Goal: Check status: Check status

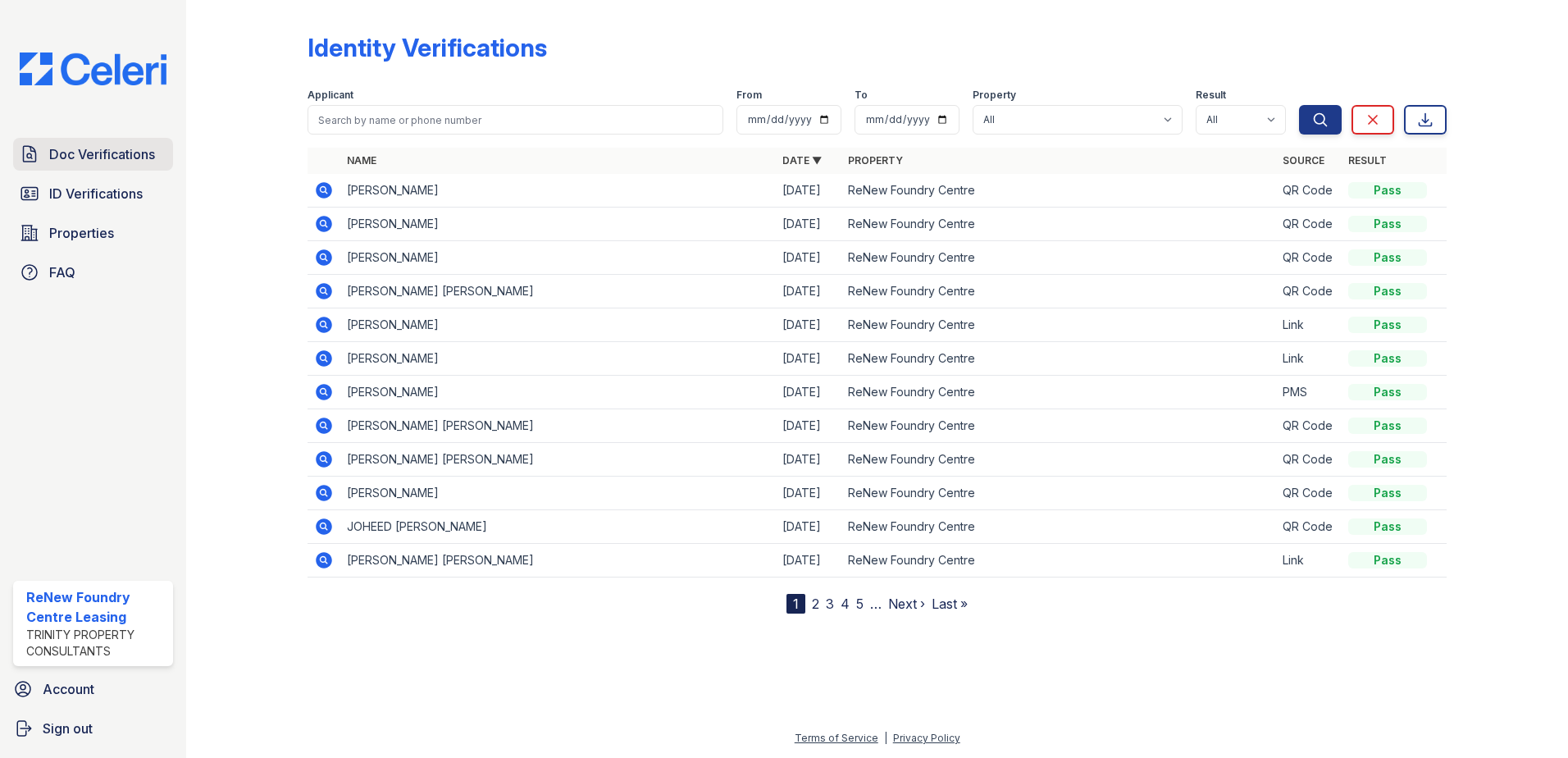
click at [117, 157] on span "Doc Verifications" at bounding box center [102, 154] width 105 height 20
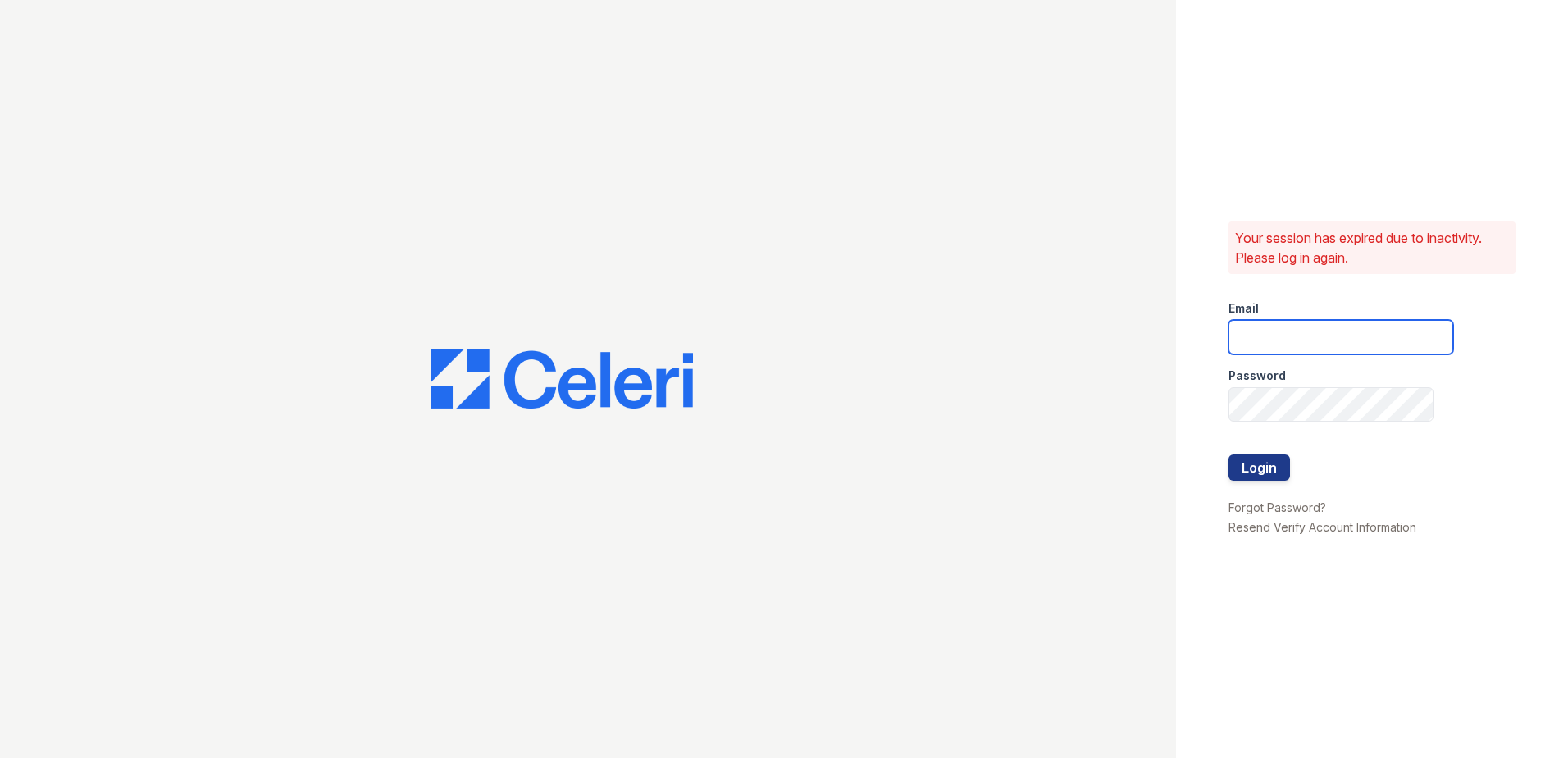
type input "renewfoundrycentre@trinity-pm.com"
click at [1284, 471] on button "Login" at bounding box center [1259, 467] width 61 height 26
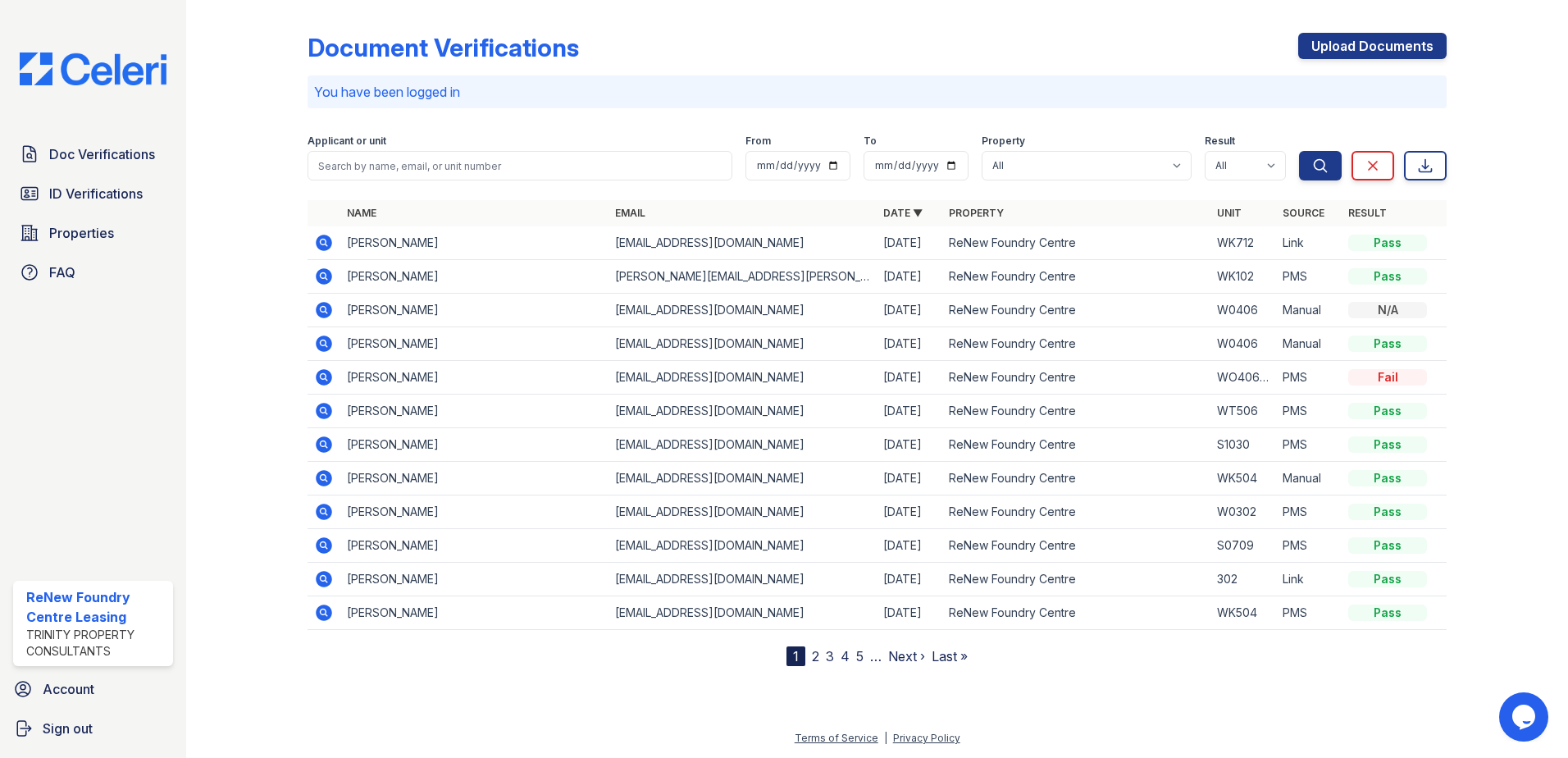
click at [323, 239] on icon at bounding box center [323, 242] width 20 height 20
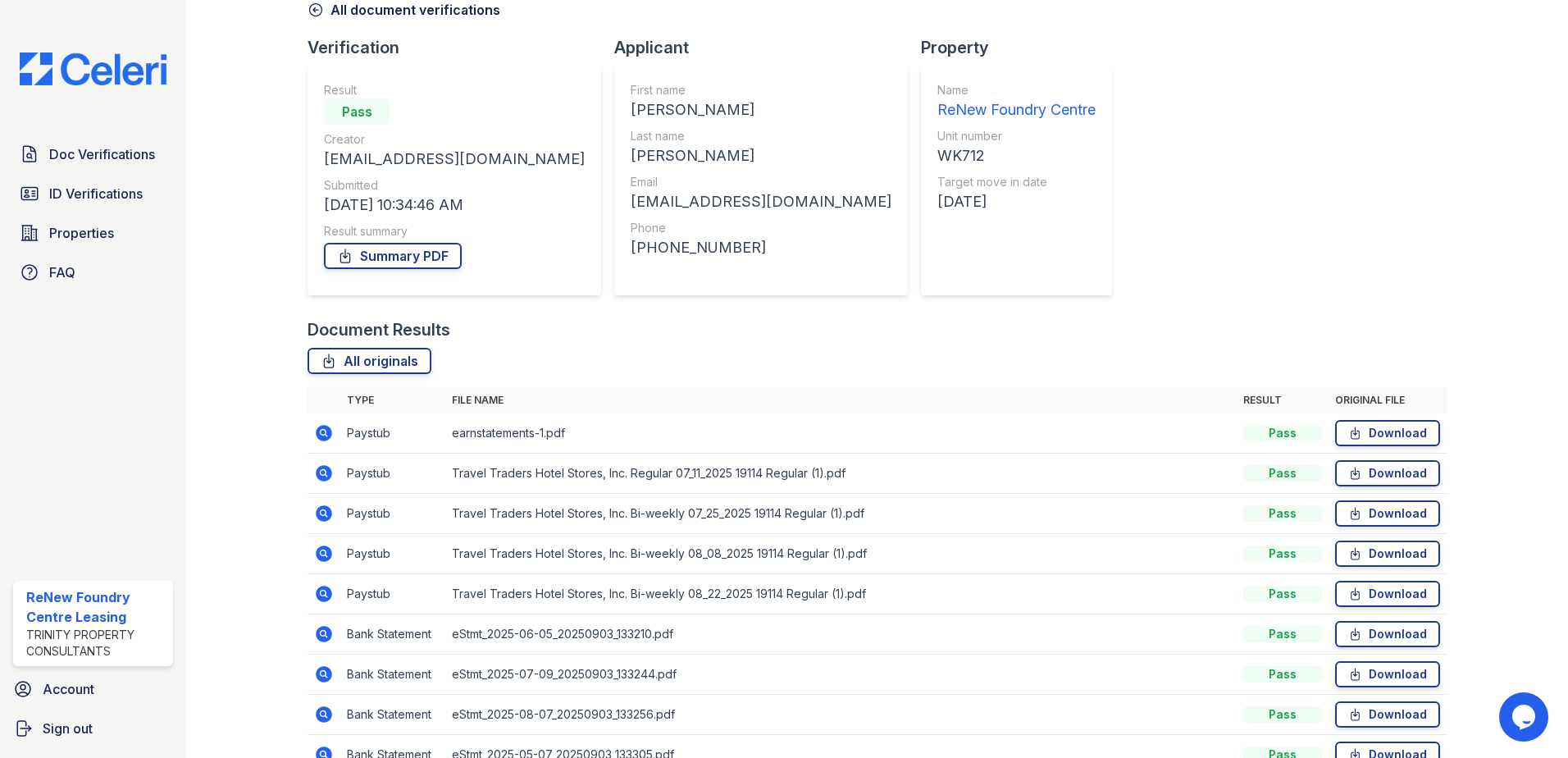
scroll to position [164, 0]
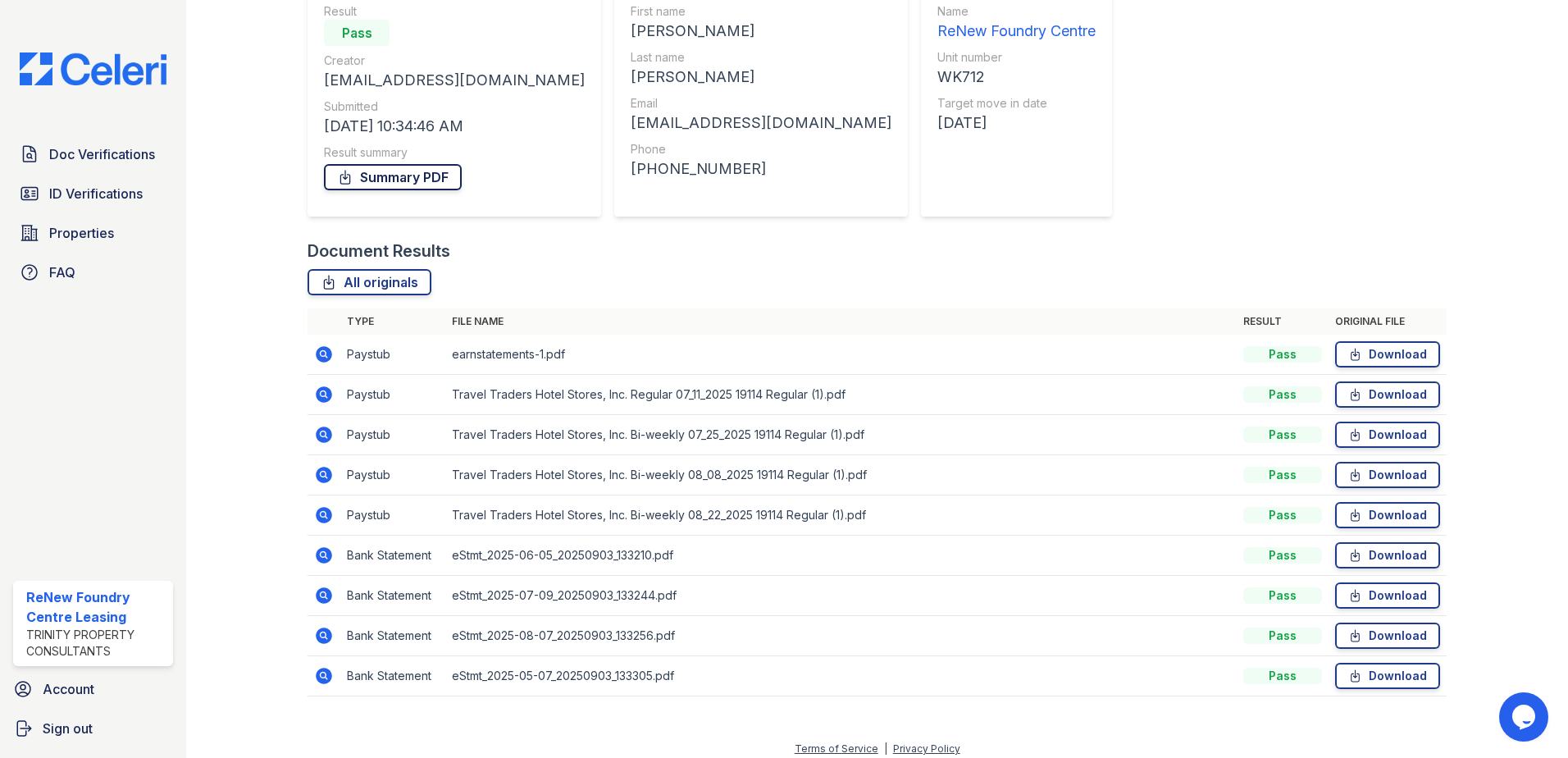
click at [389, 174] on link "Summary PDF" at bounding box center [393, 177] width 138 height 26
click at [117, 186] on span "ID Verifications" at bounding box center [96, 193] width 94 height 20
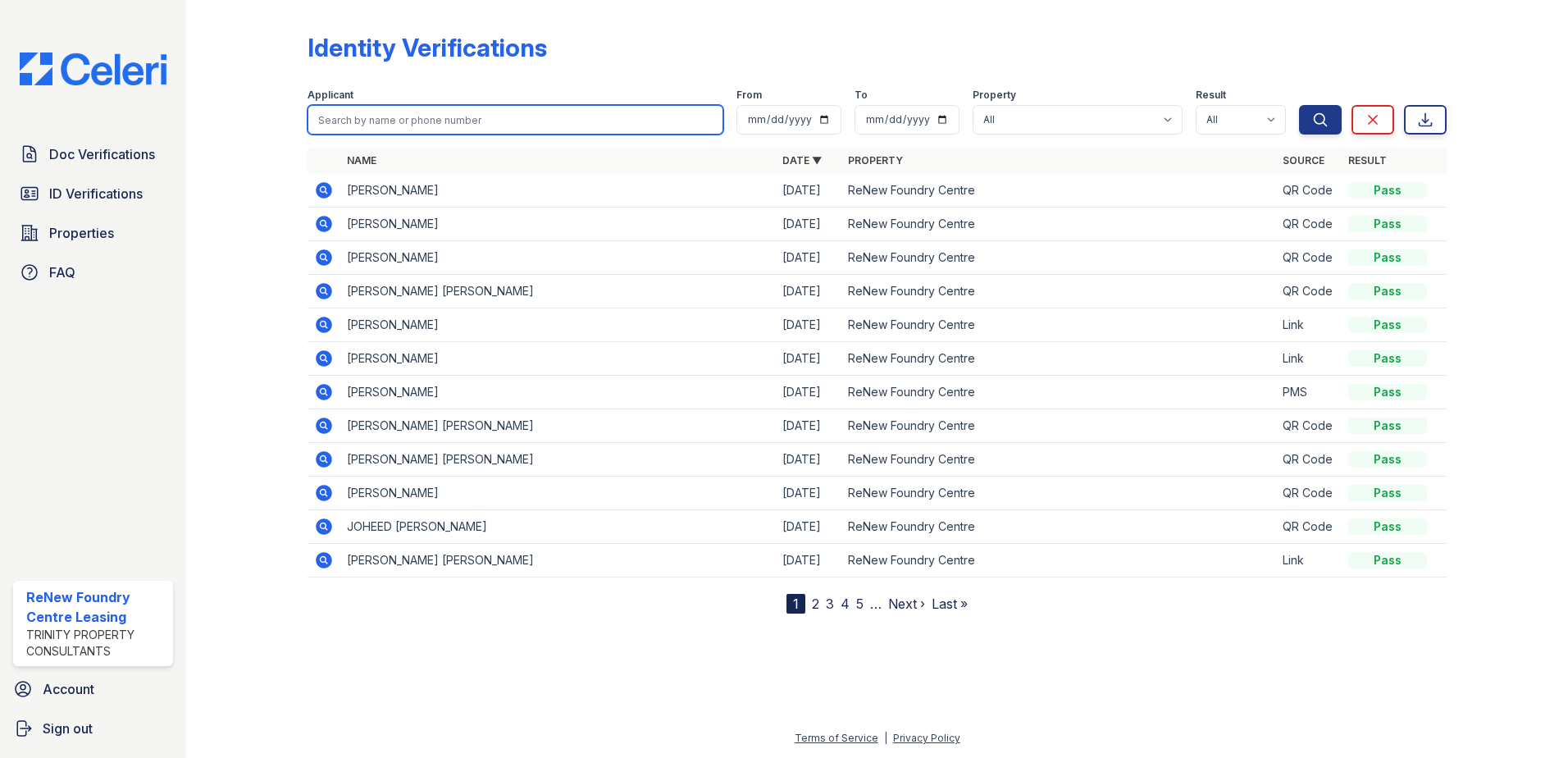
click at [461, 127] on input "search" at bounding box center [515, 119] width 416 height 30
click at [322, 325] on icon at bounding box center [322, 323] width 4 height 4
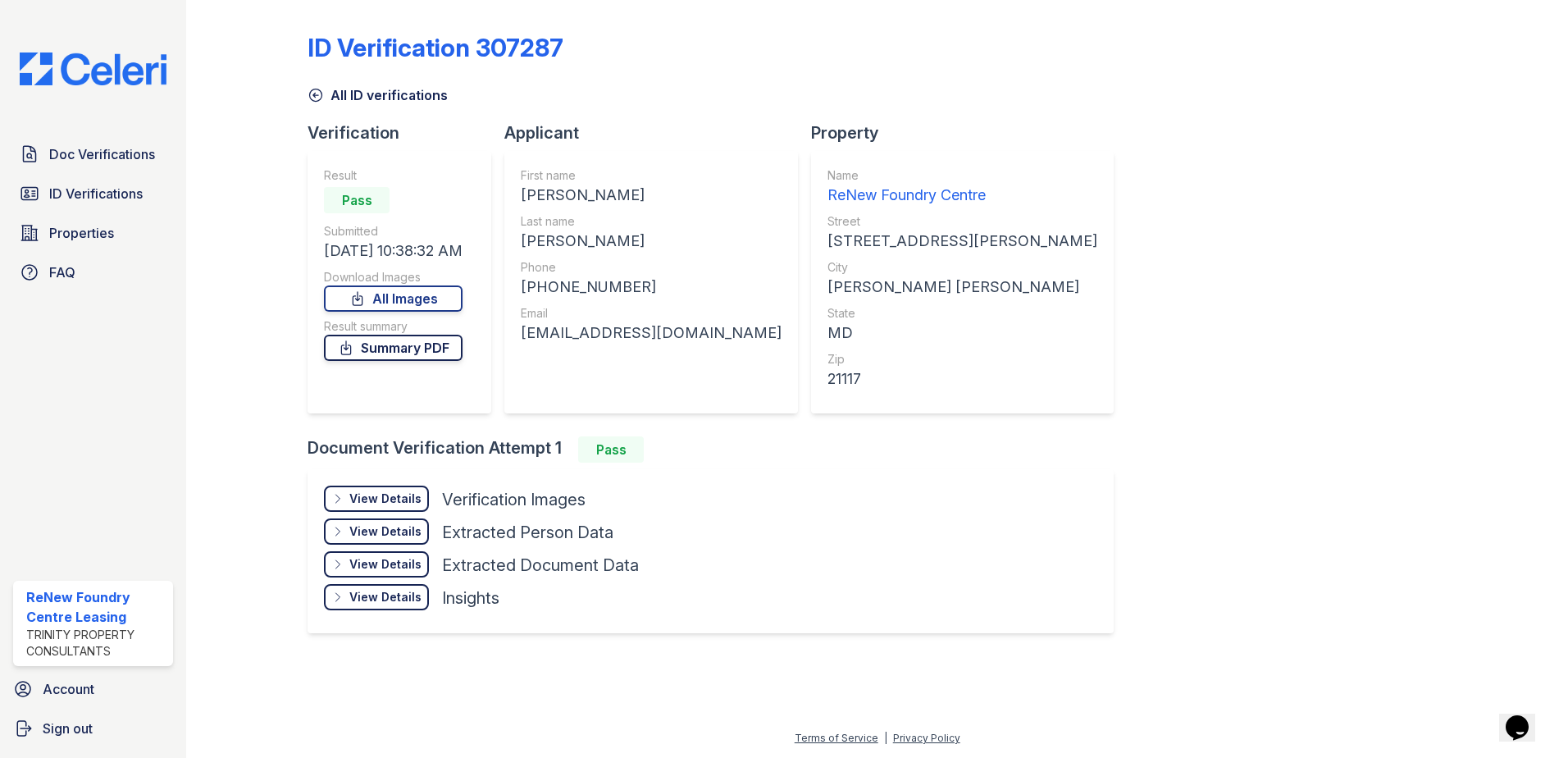
click at [423, 350] on link "Summary PDF" at bounding box center [393, 347] width 139 height 26
click at [141, 205] on link "ID Verifications" at bounding box center [93, 193] width 160 height 33
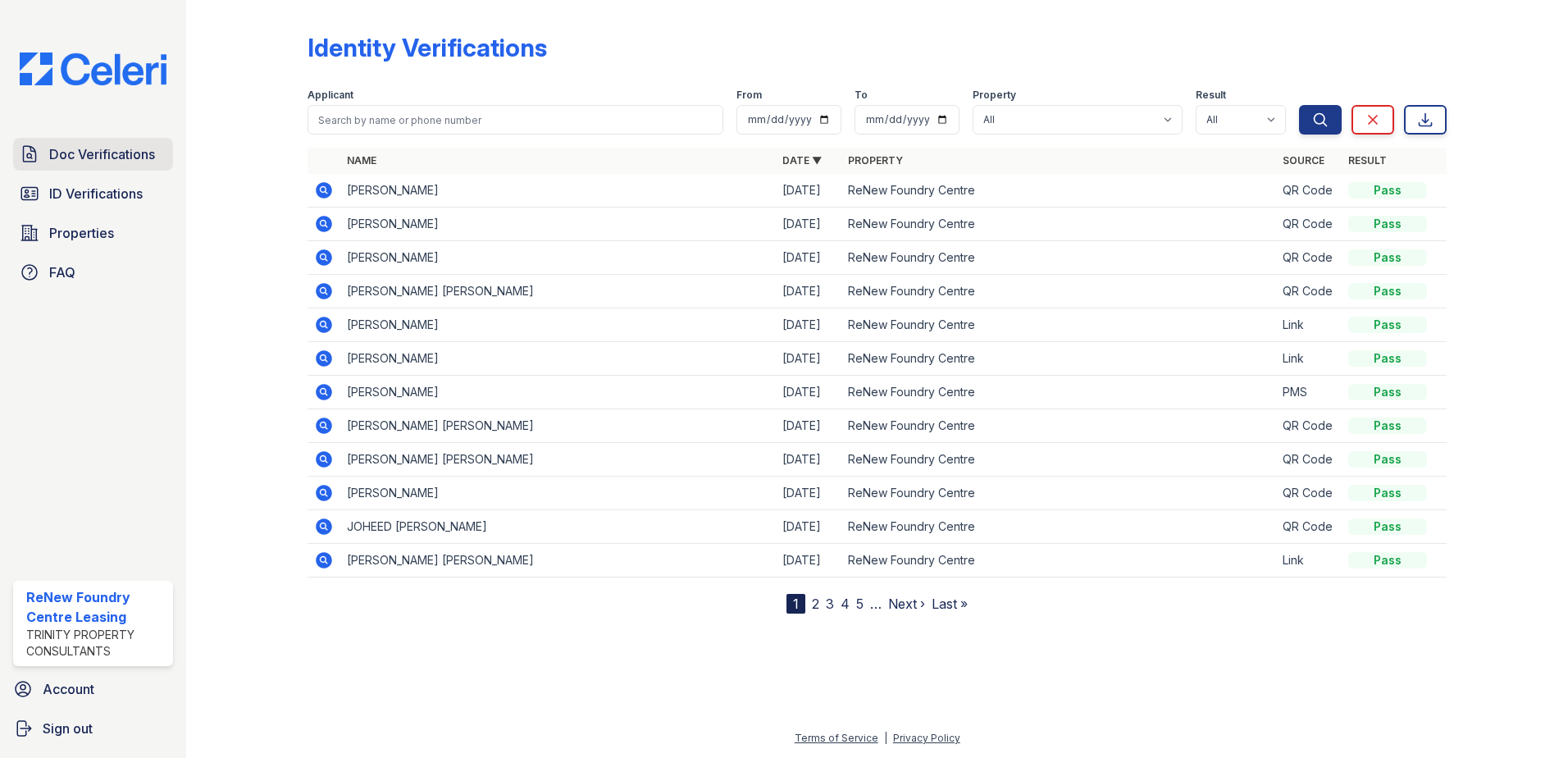
click at [117, 159] on span "Doc Verifications" at bounding box center [102, 154] width 105 height 20
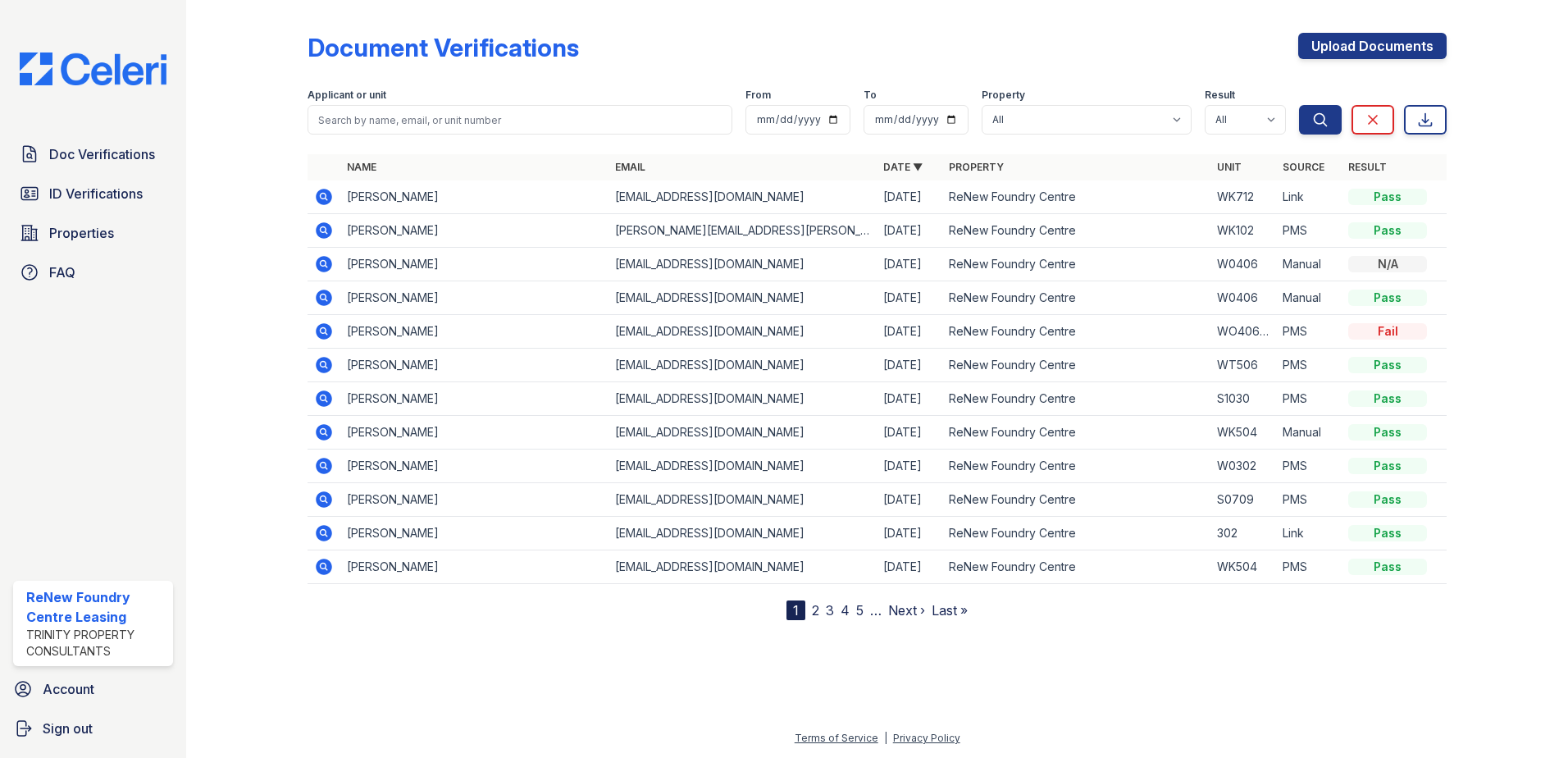
click at [316, 199] on icon at bounding box center [323, 197] width 16 height 16
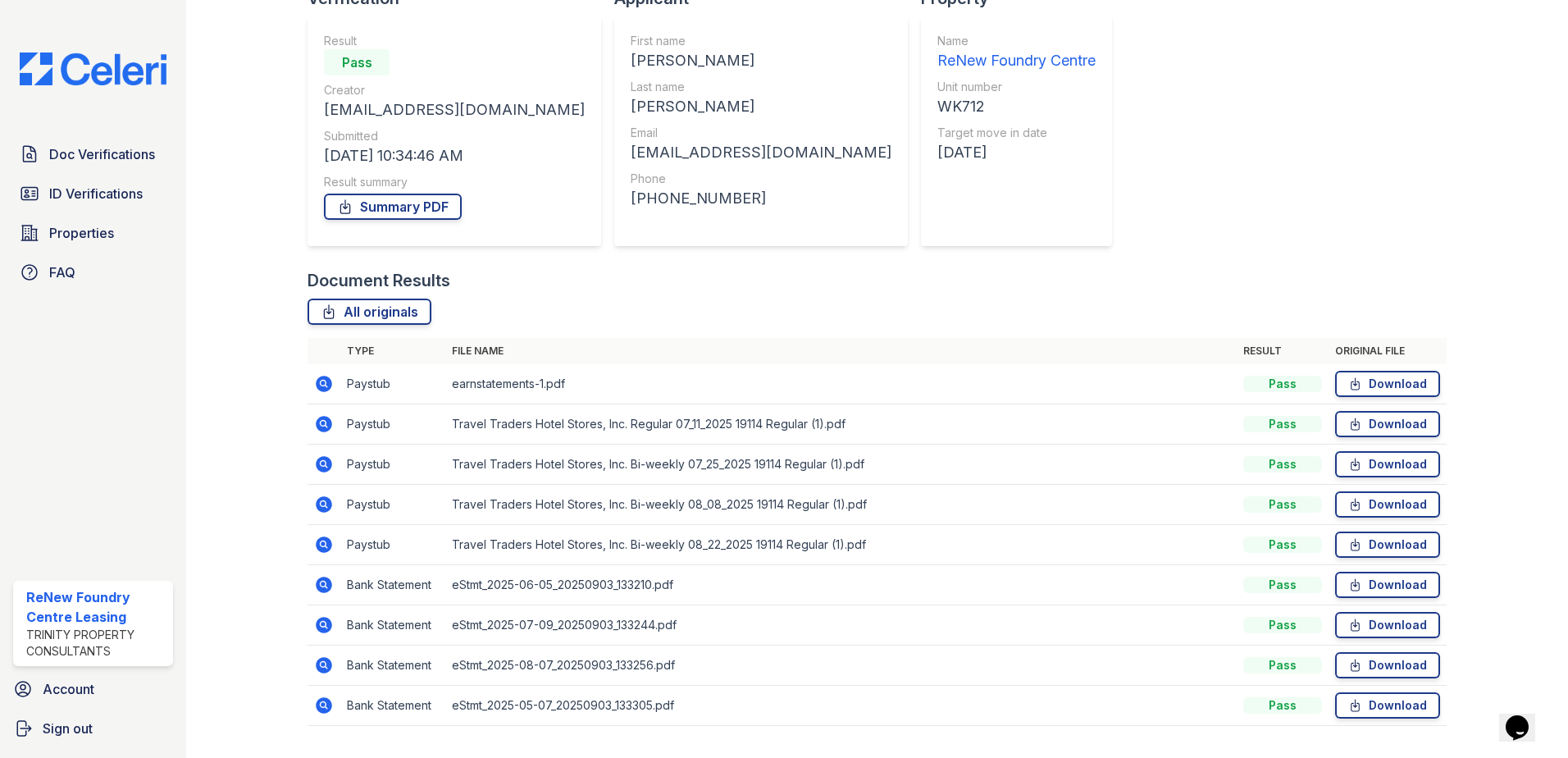
scroll to position [174, 0]
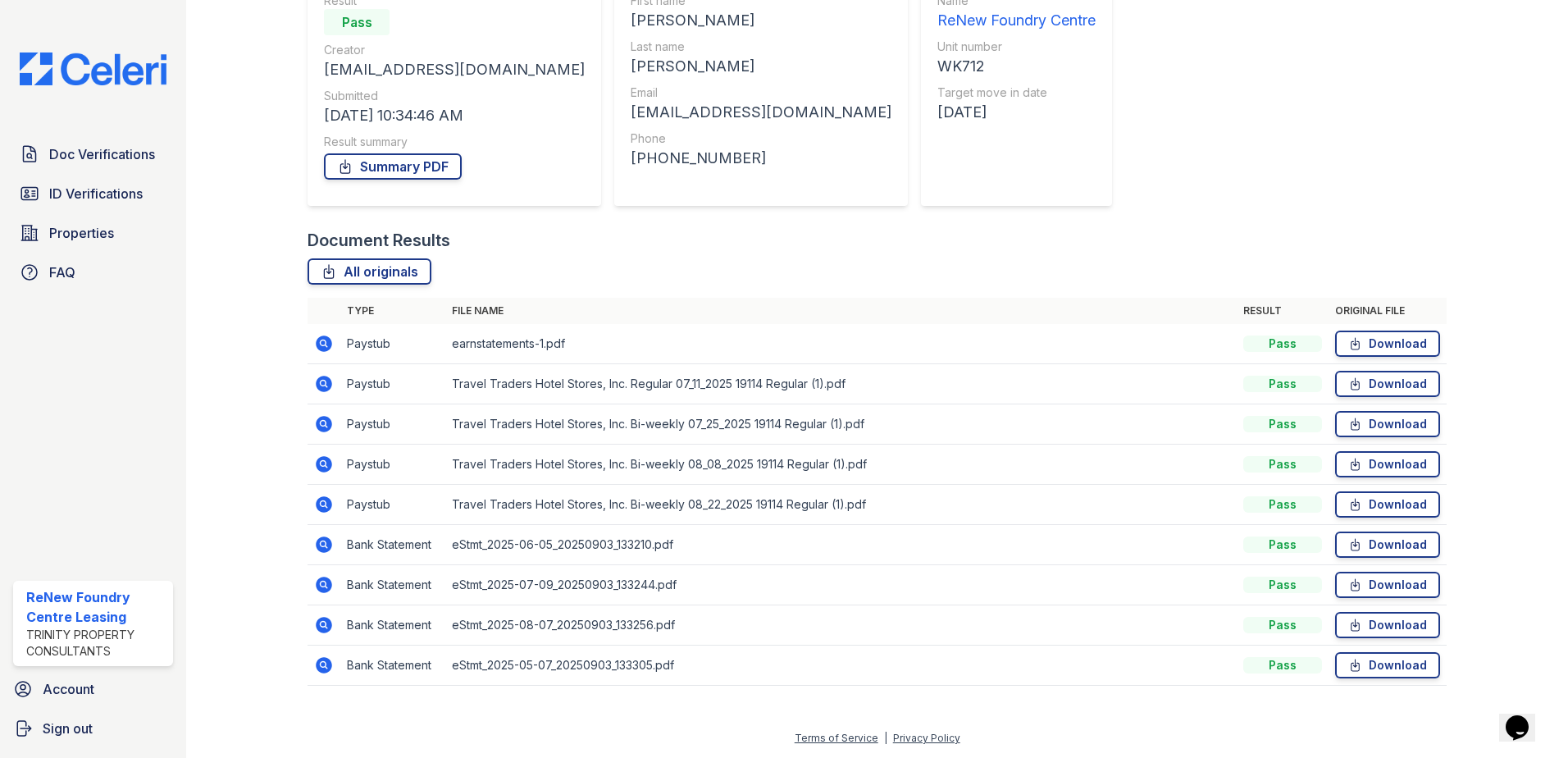
click at [316, 337] on icon at bounding box center [323, 343] width 20 height 20
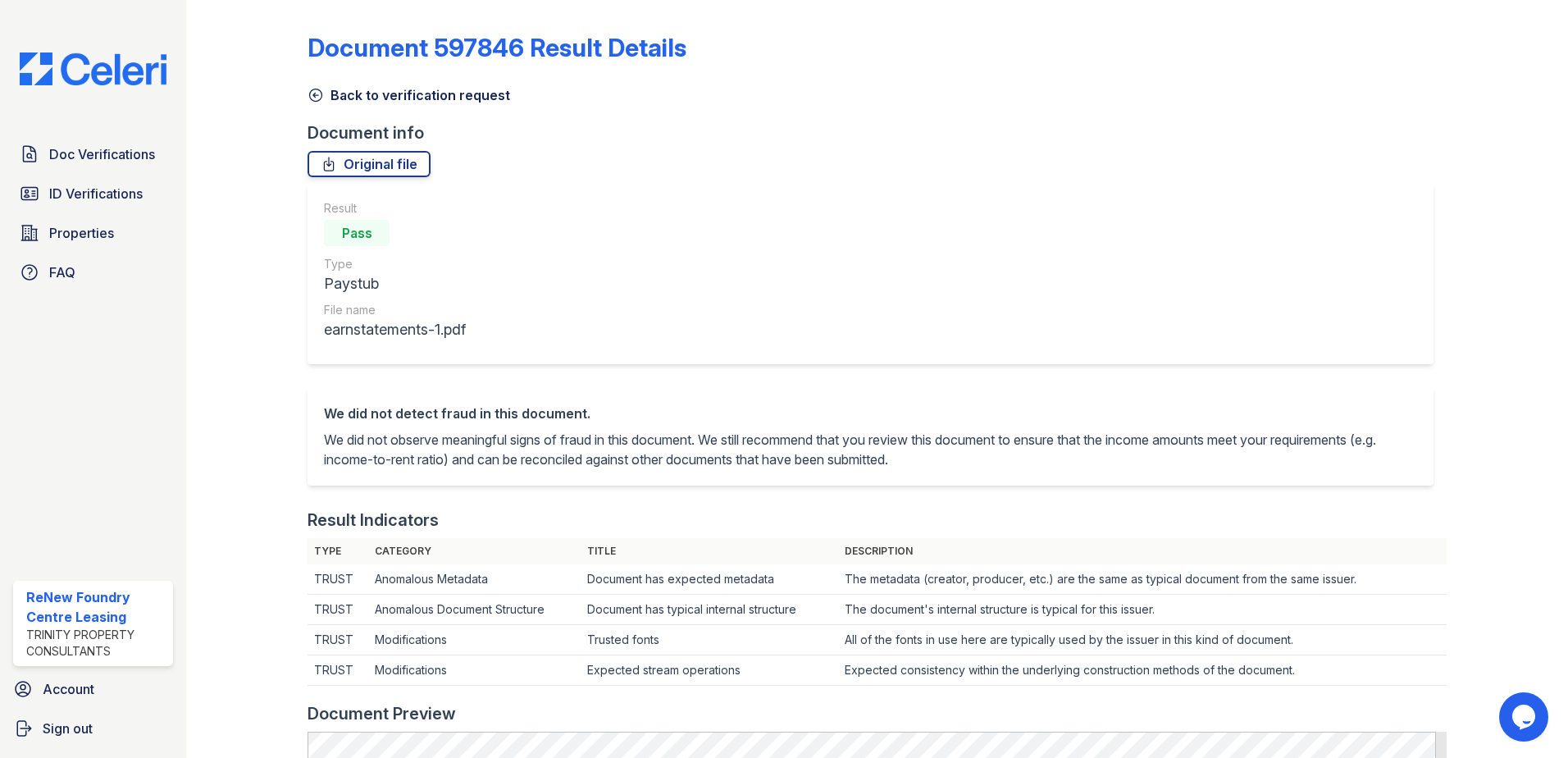
click at [314, 92] on icon at bounding box center [315, 94] width 16 height 16
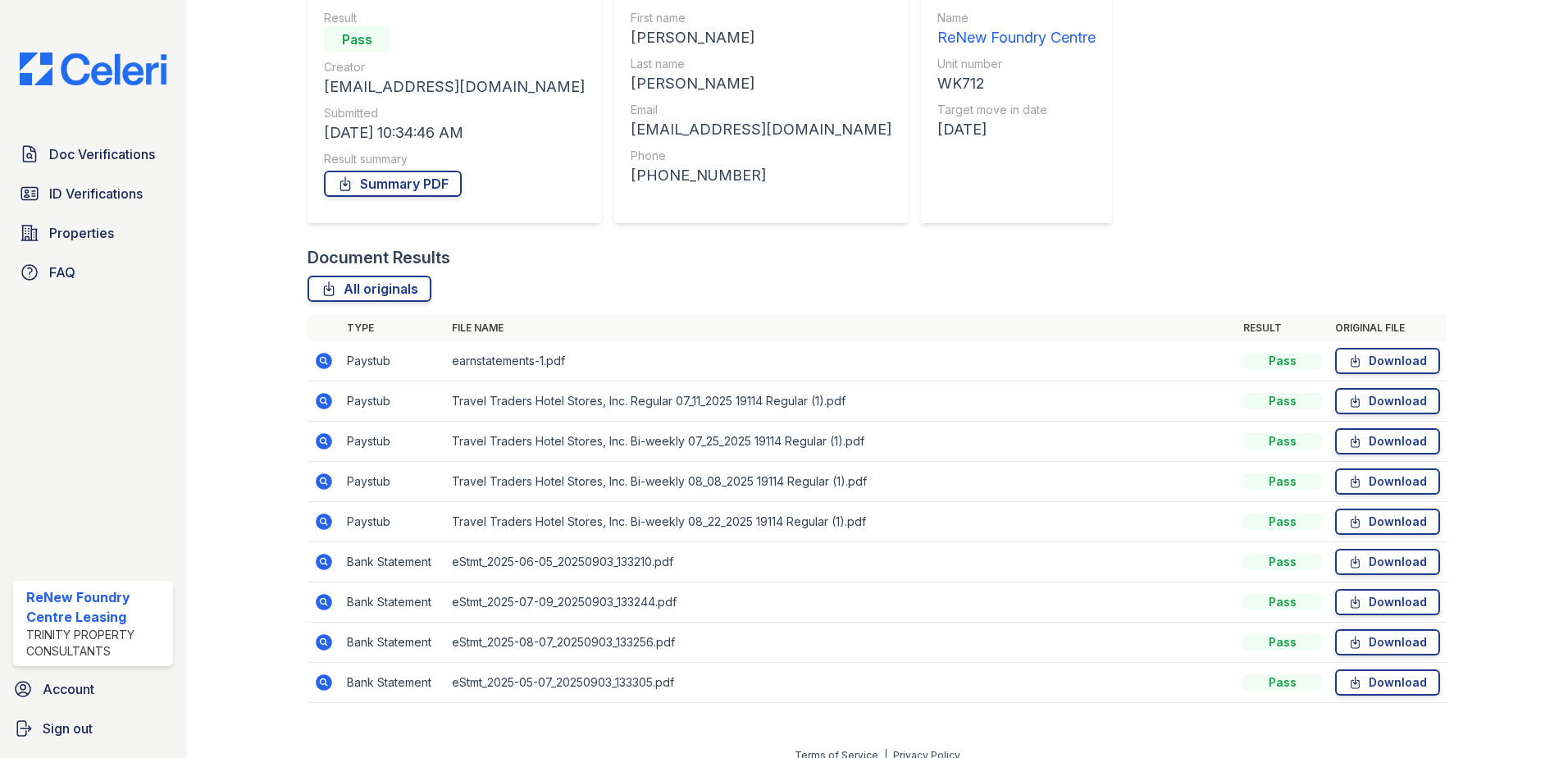
scroll to position [164, 0]
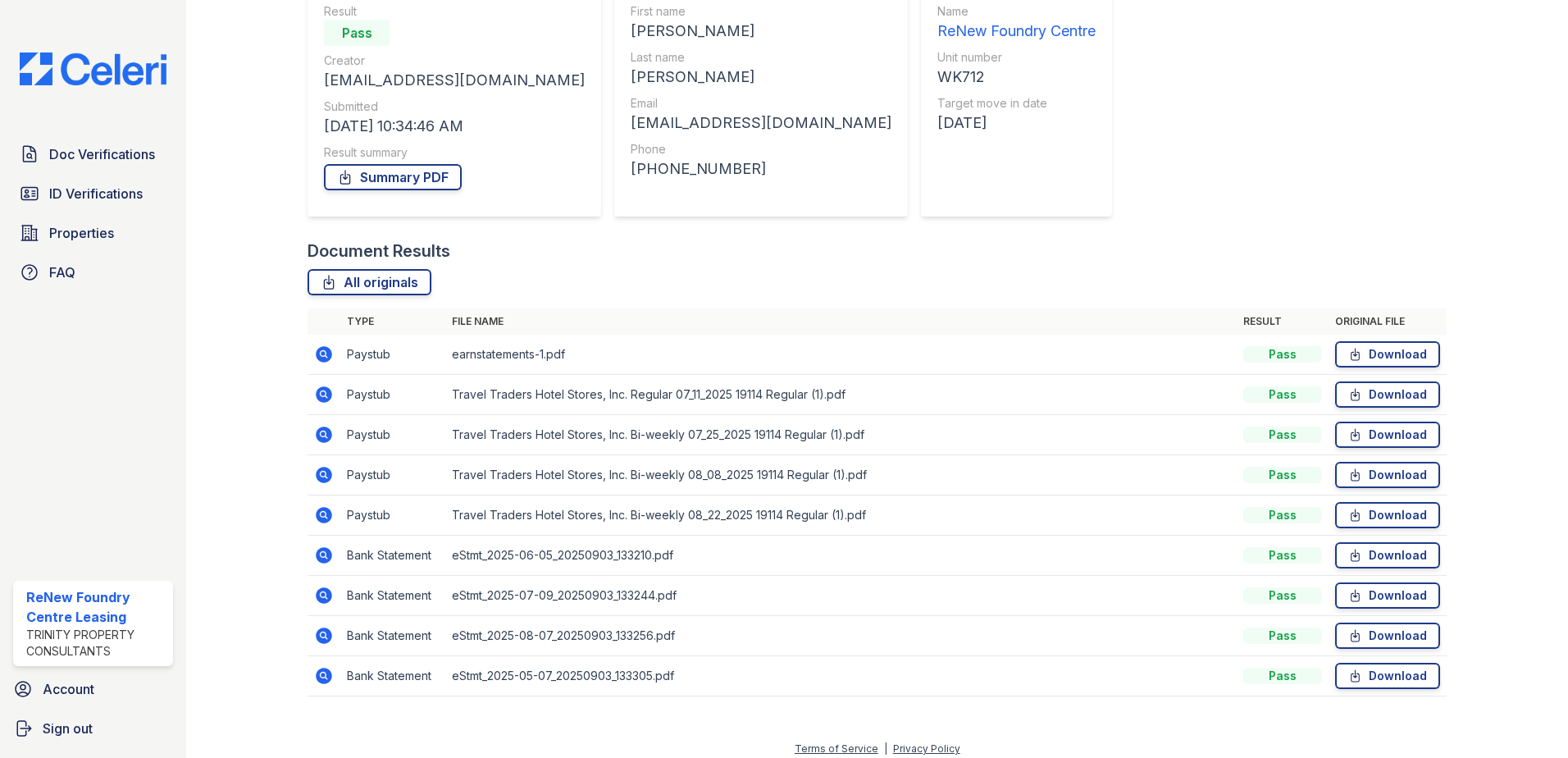
click at [317, 393] on icon at bounding box center [323, 394] width 16 height 16
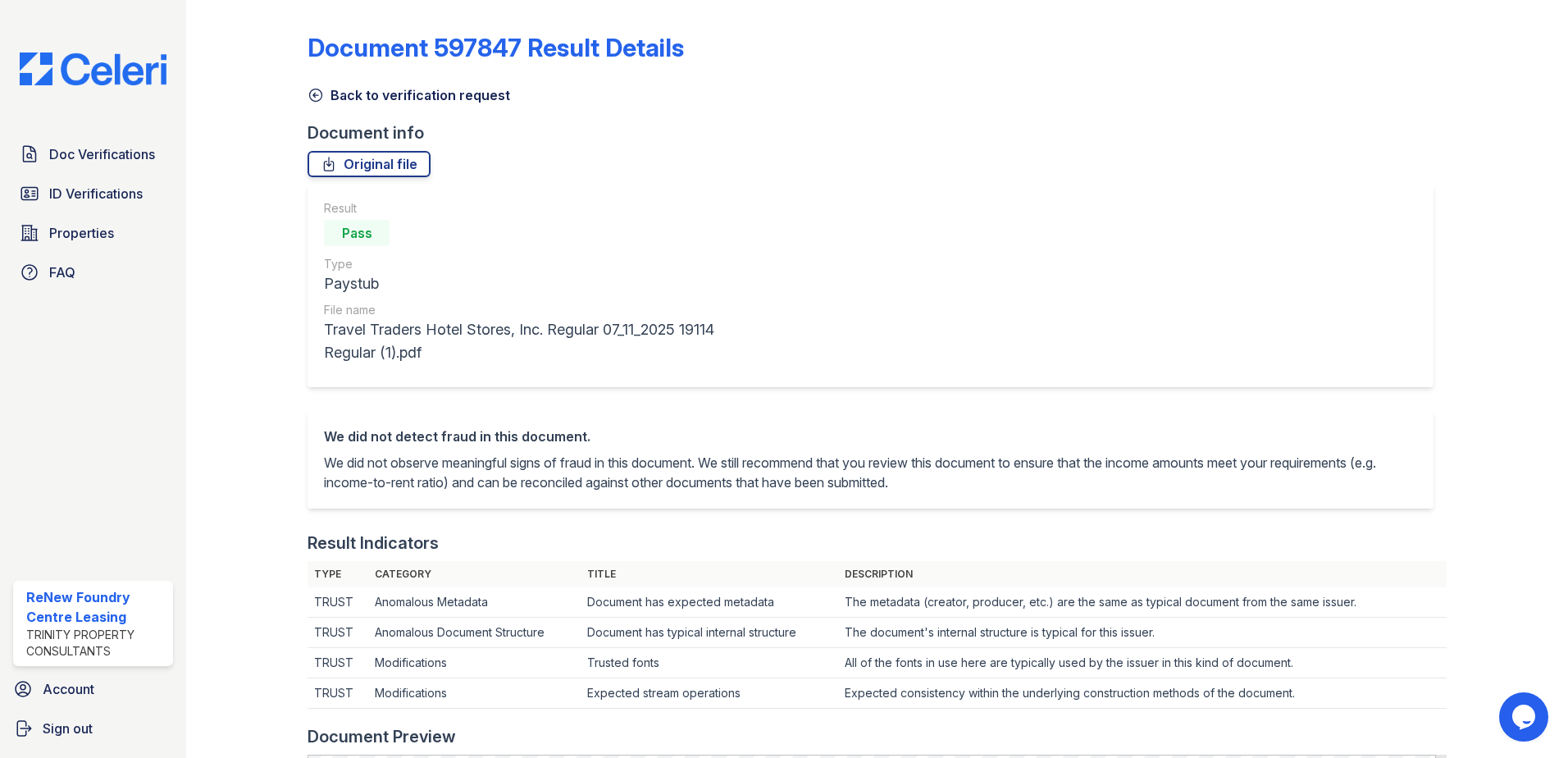
click at [313, 88] on icon at bounding box center [315, 94] width 16 height 16
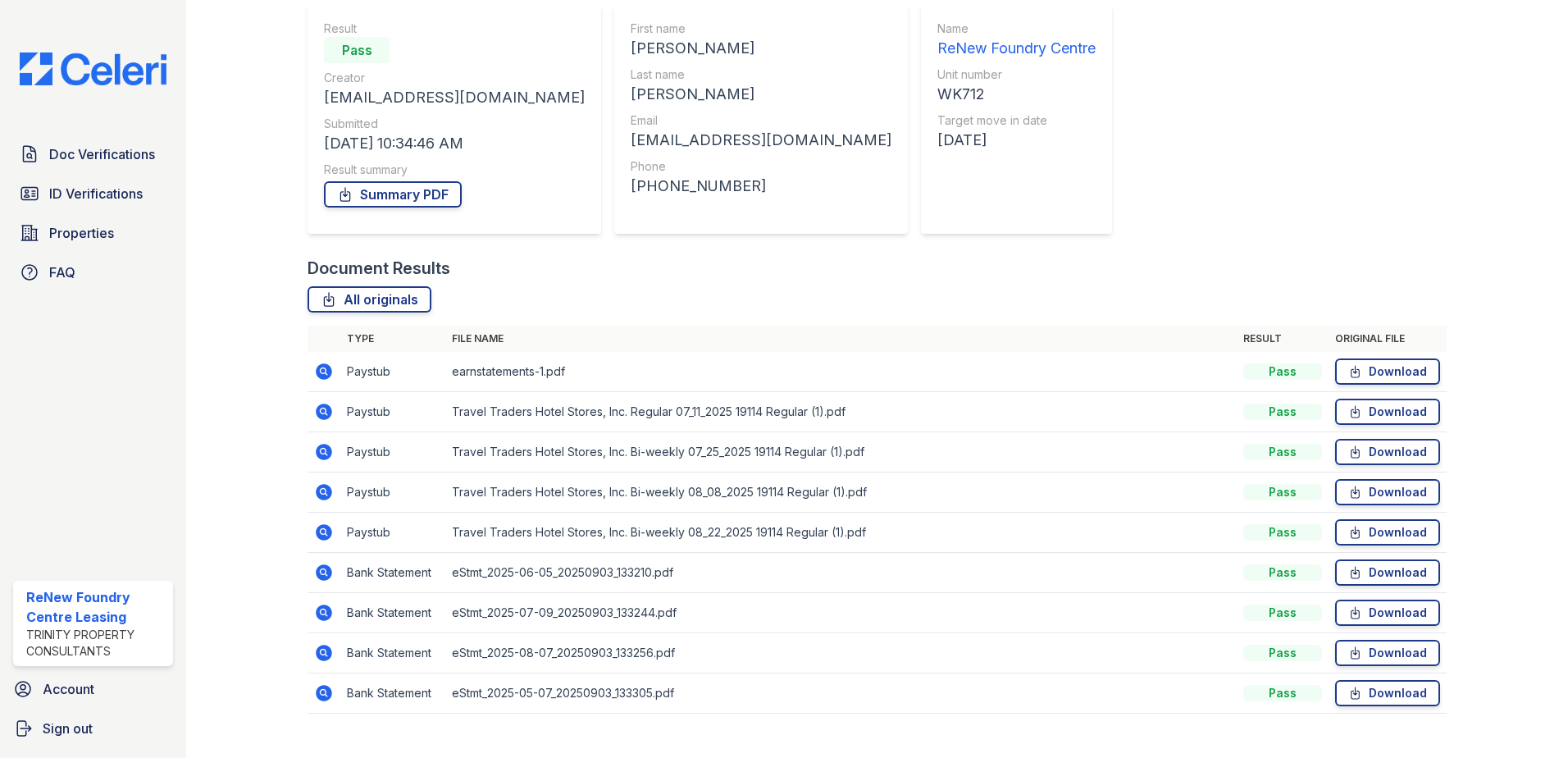
scroll to position [174, 0]
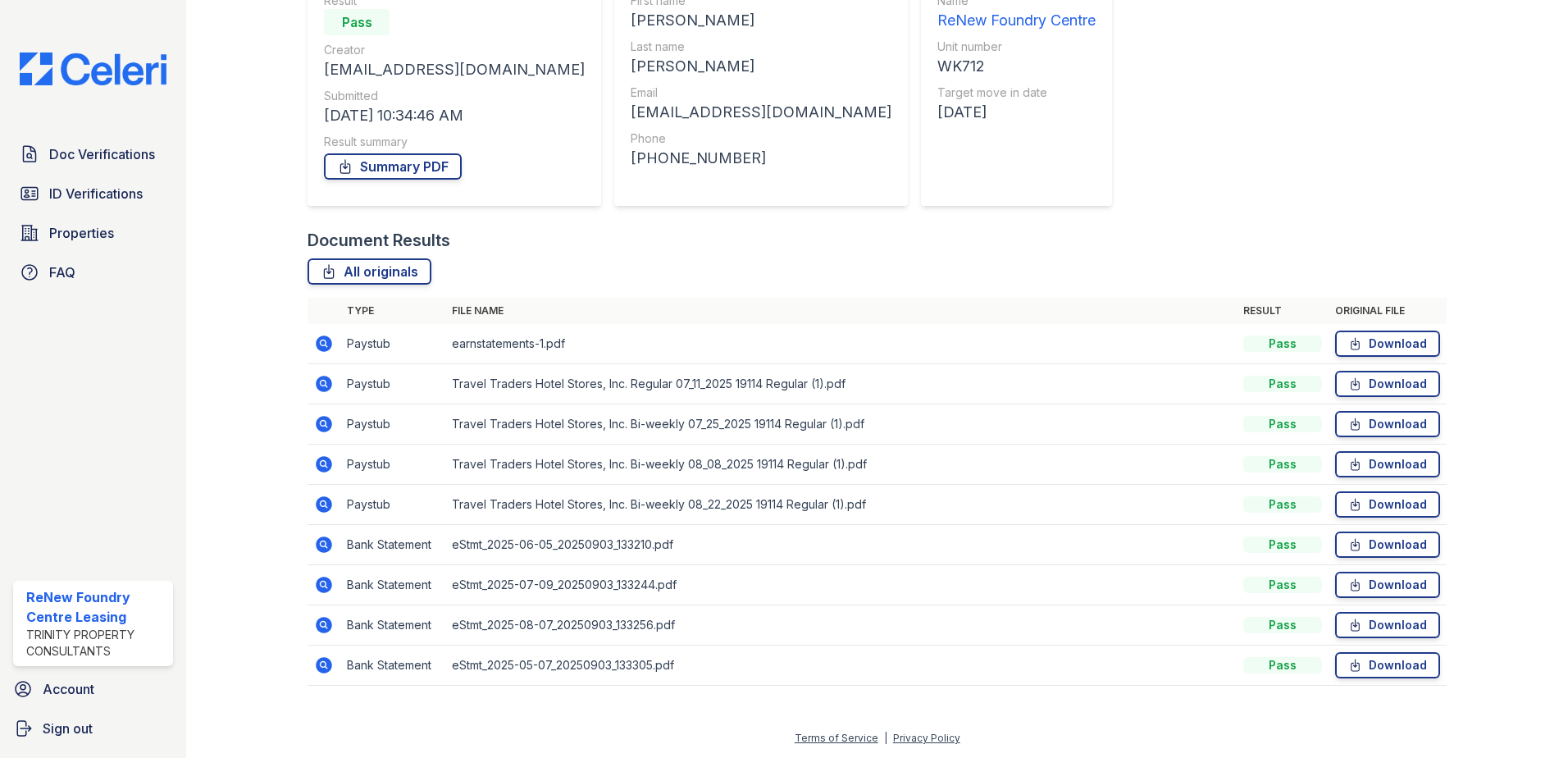
click at [325, 425] on icon at bounding box center [323, 424] width 20 height 20
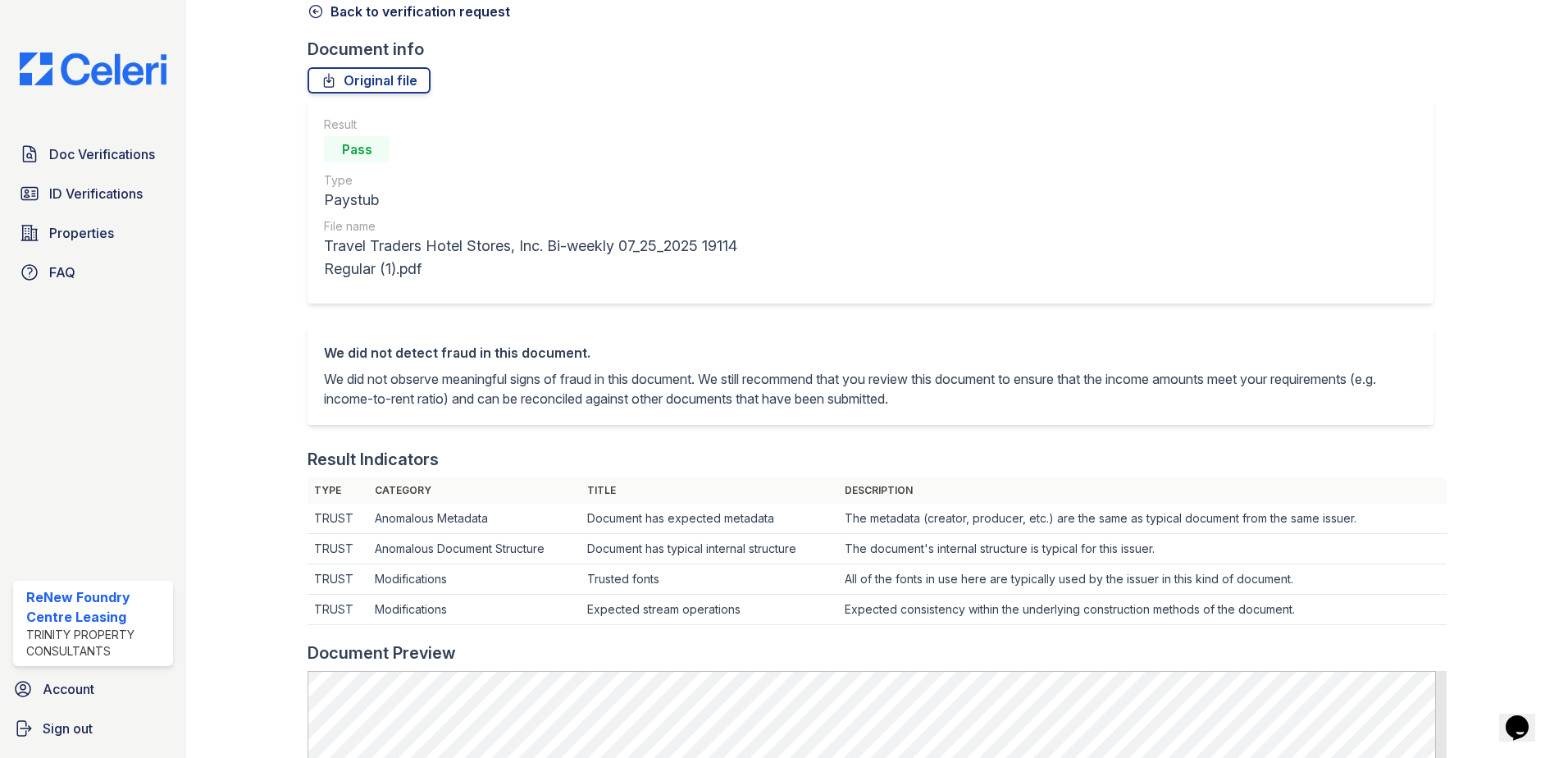
scroll to position [82, 0]
click at [317, 17] on icon at bounding box center [315, 13] width 16 height 16
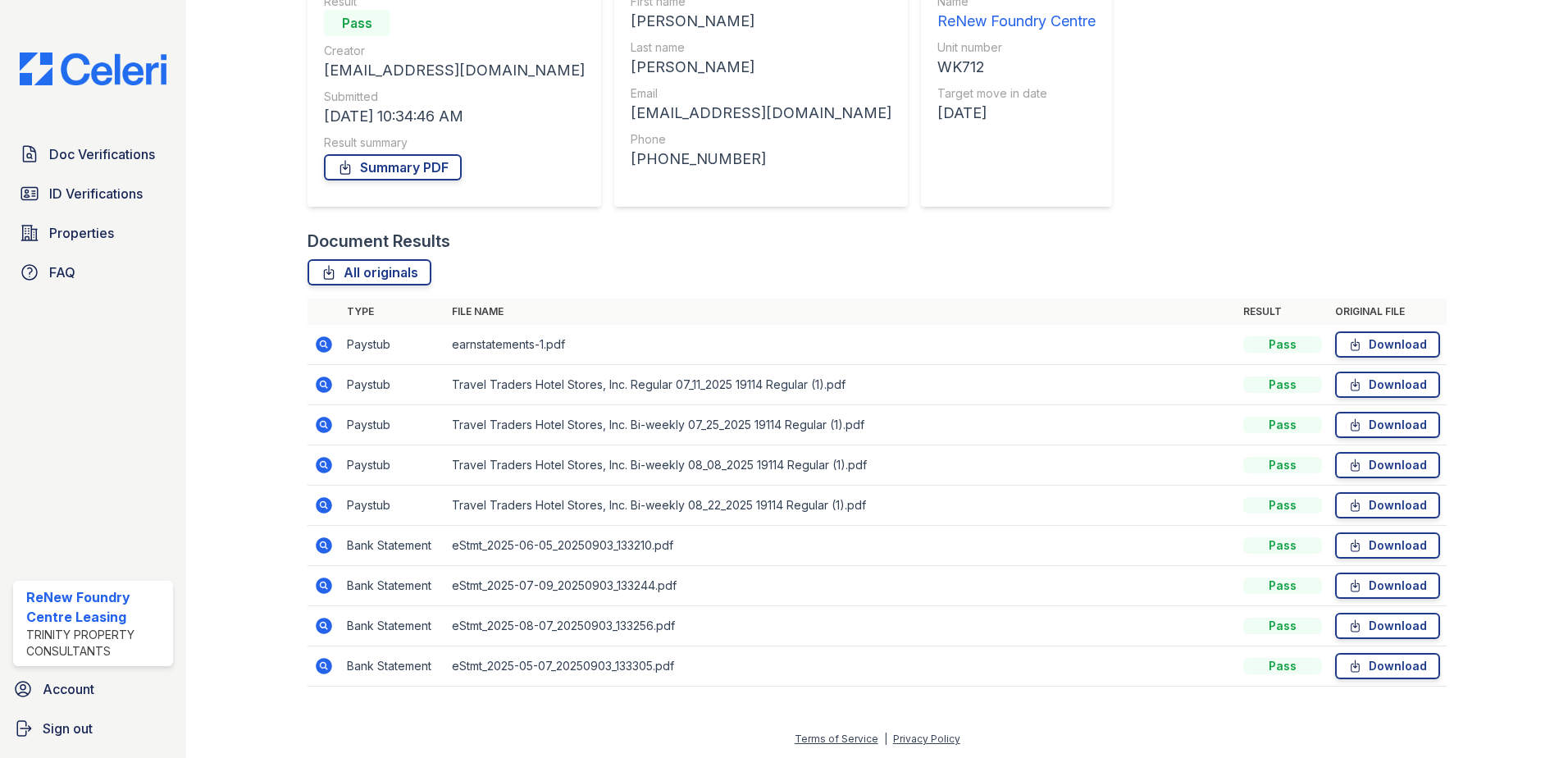
scroll to position [174, 0]
click at [327, 542] on icon at bounding box center [323, 544] width 16 height 16
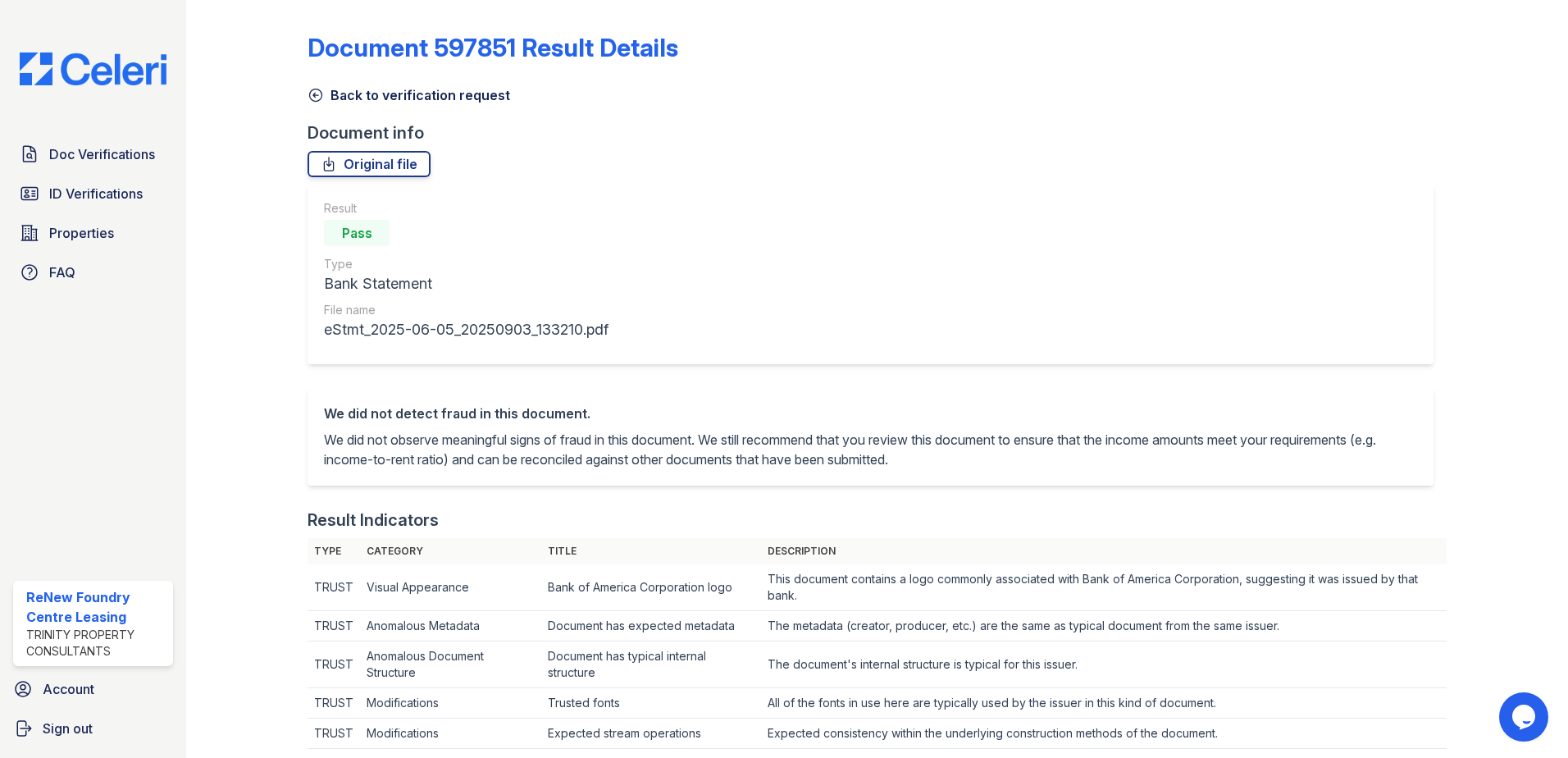
click at [310, 95] on icon at bounding box center [316, 95] width 12 height 12
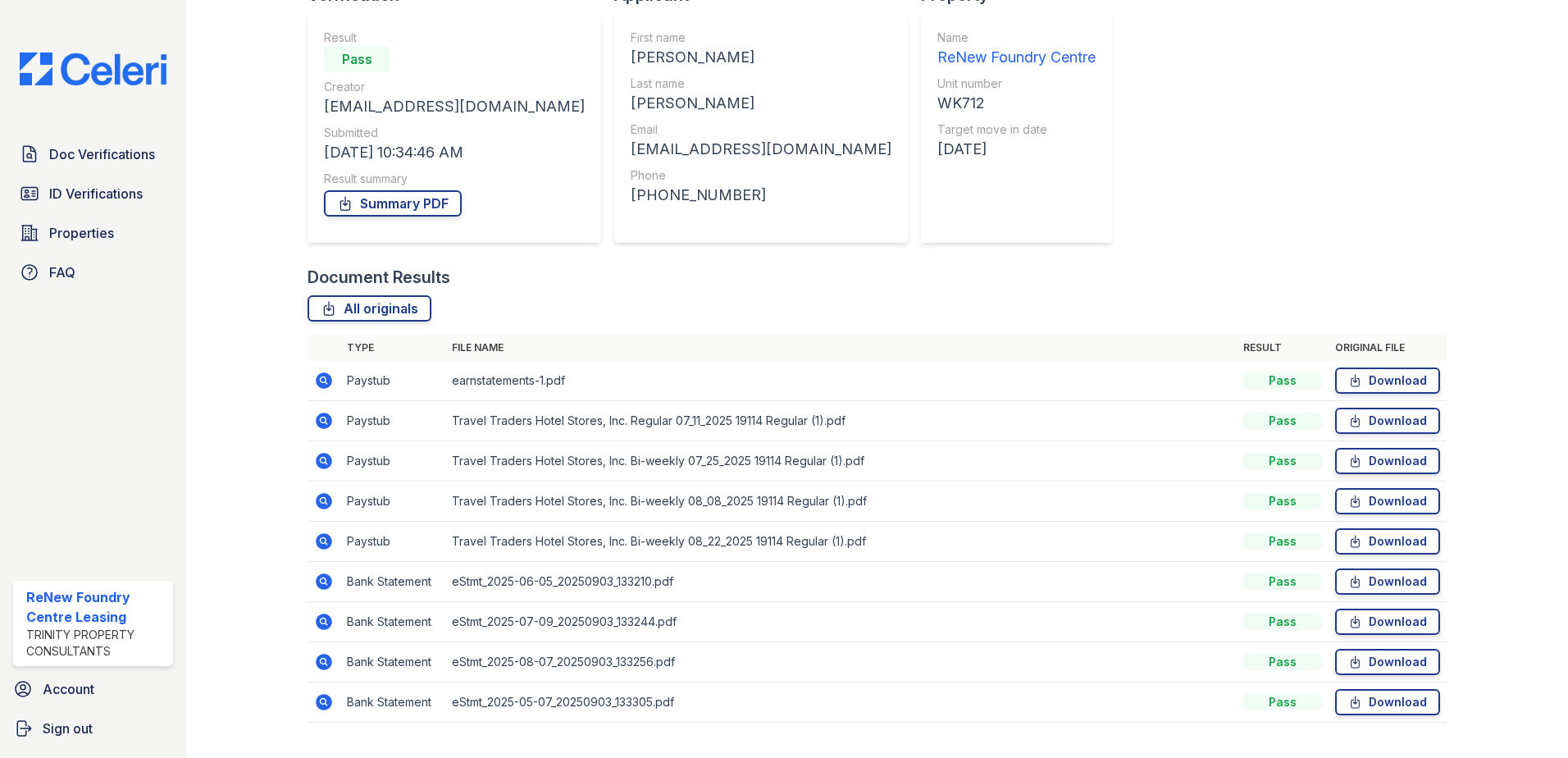
scroll to position [174, 0]
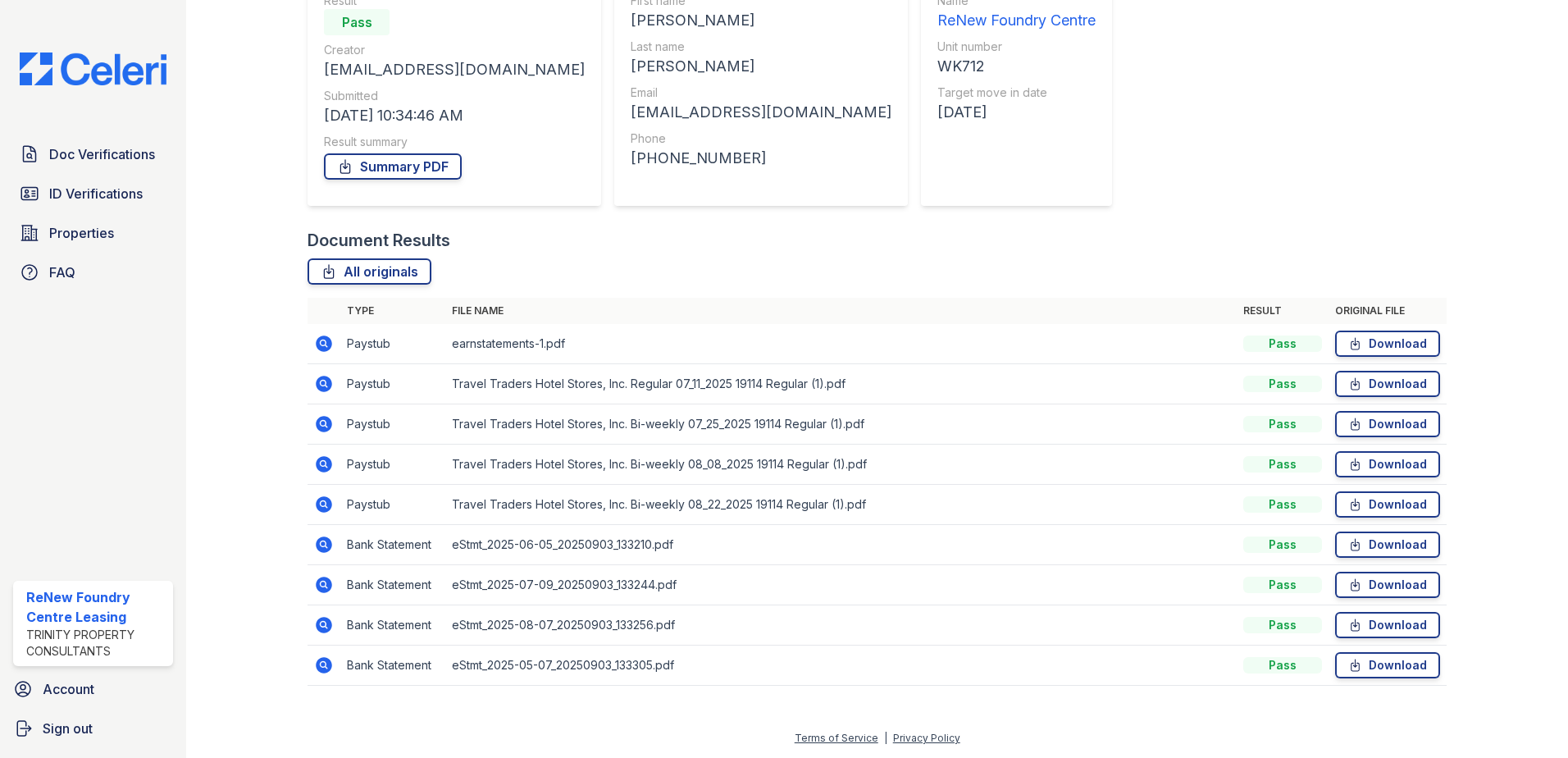
click at [320, 543] on icon at bounding box center [323, 544] width 20 height 20
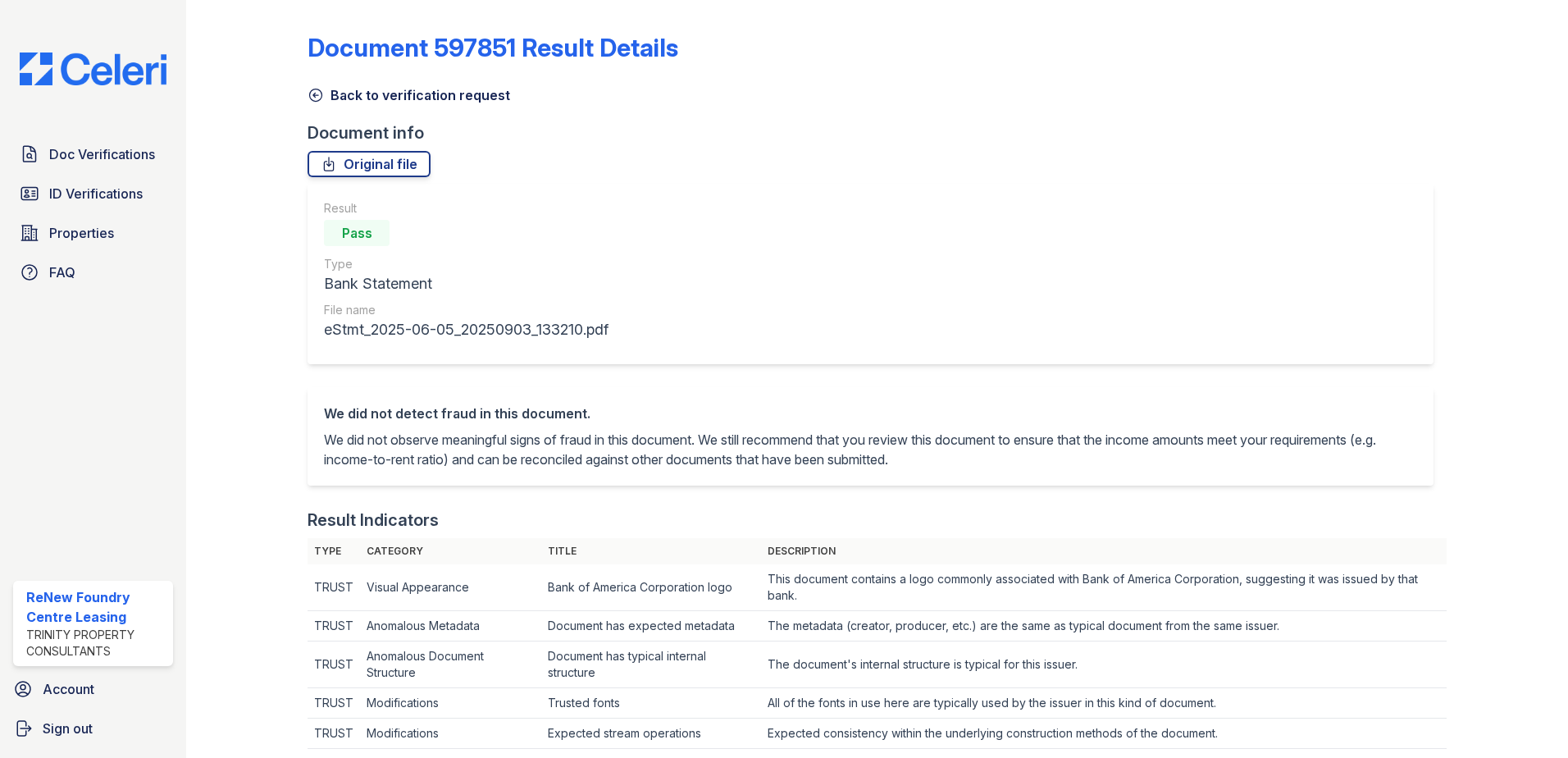
click at [312, 92] on icon at bounding box center [315, 94] width 16 height 16
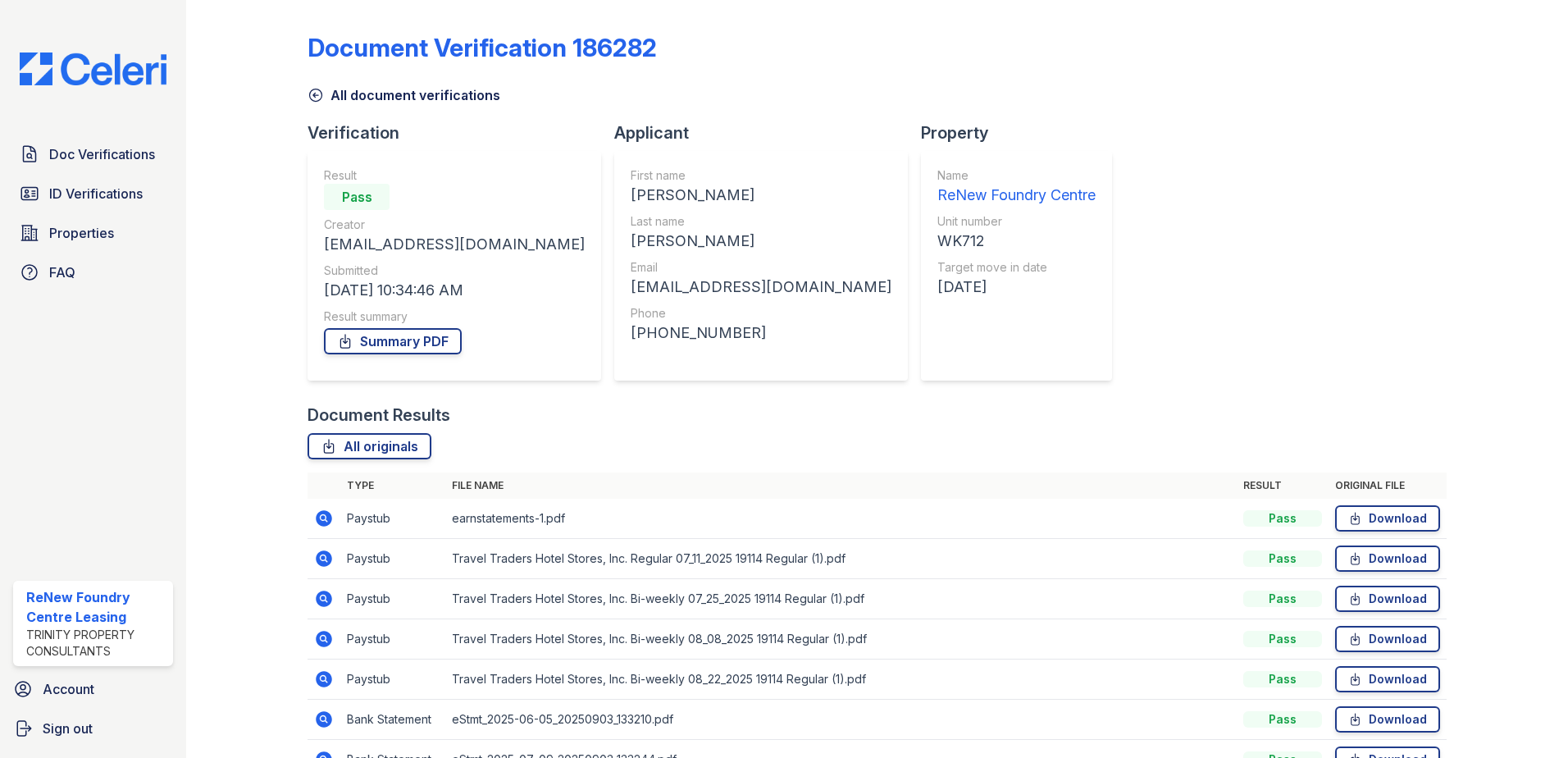
click at [322, 510] on icon at bounding box center [323, 518] width 20 height 20
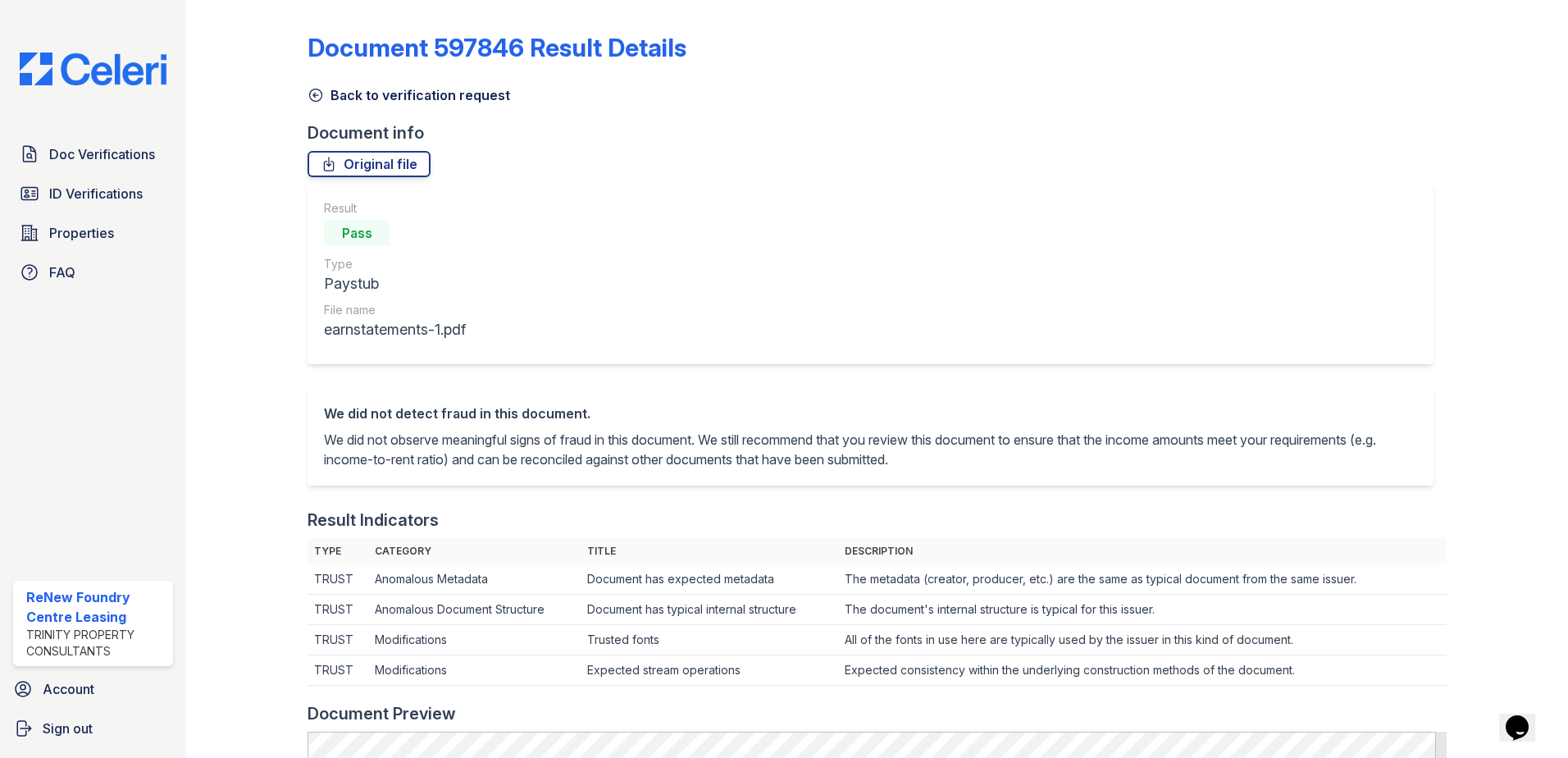
click at [318, 94] on icon at bounding box center [315, 94] width 16 height 16
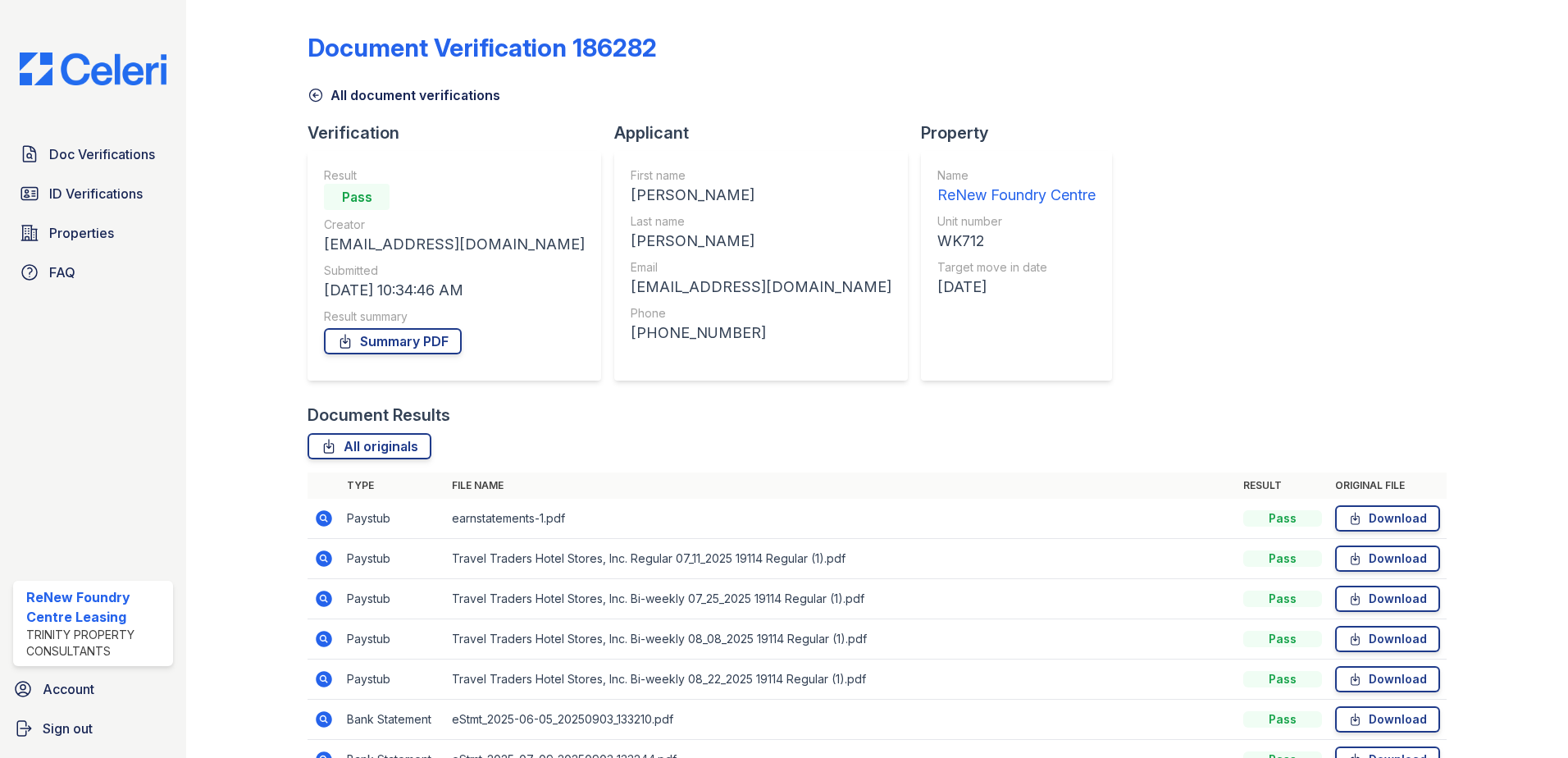
click at [324, 556] on icon at bounding box center [323, 558] width 20 height 20
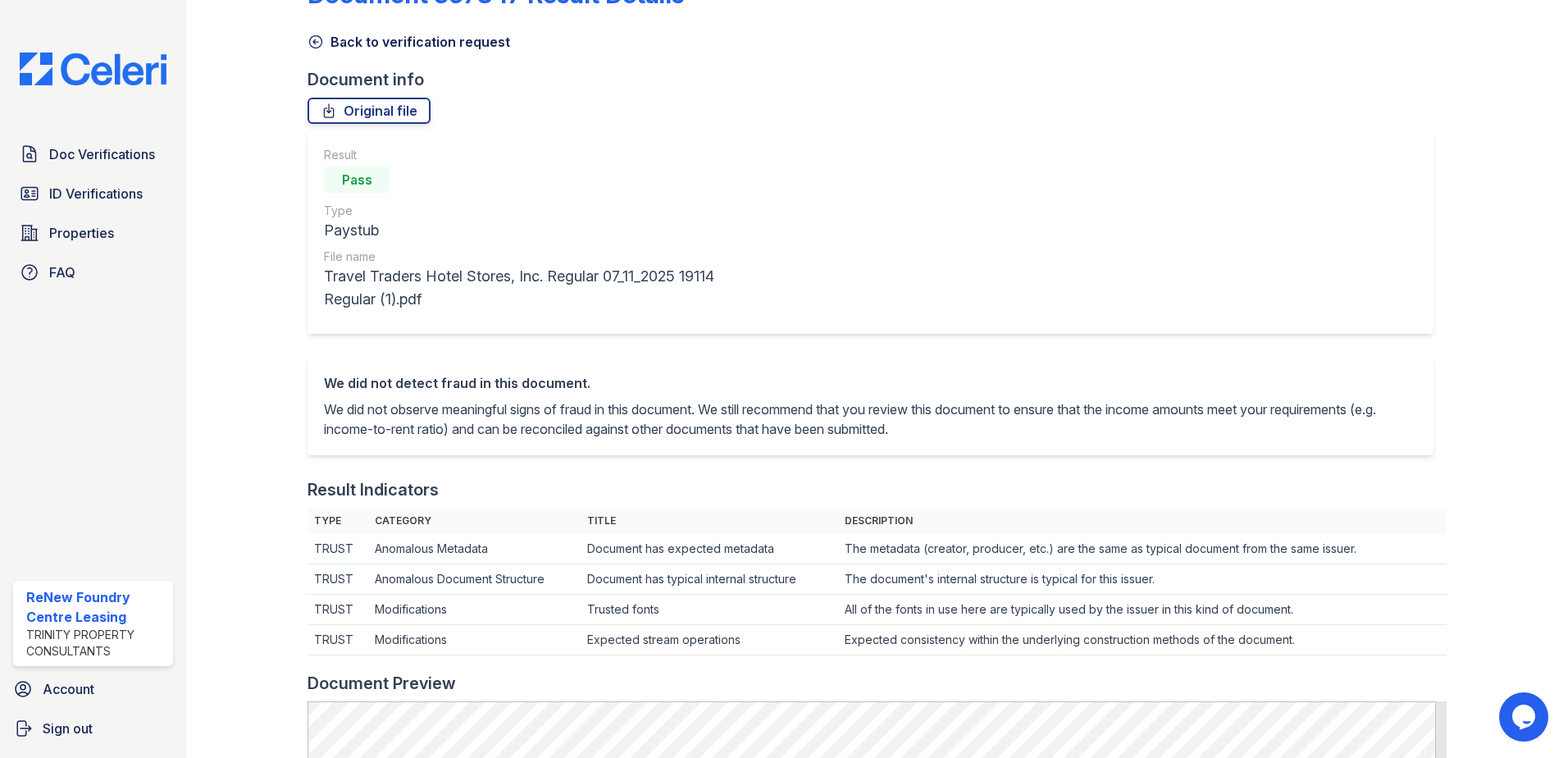
scroll to position [82, 0]
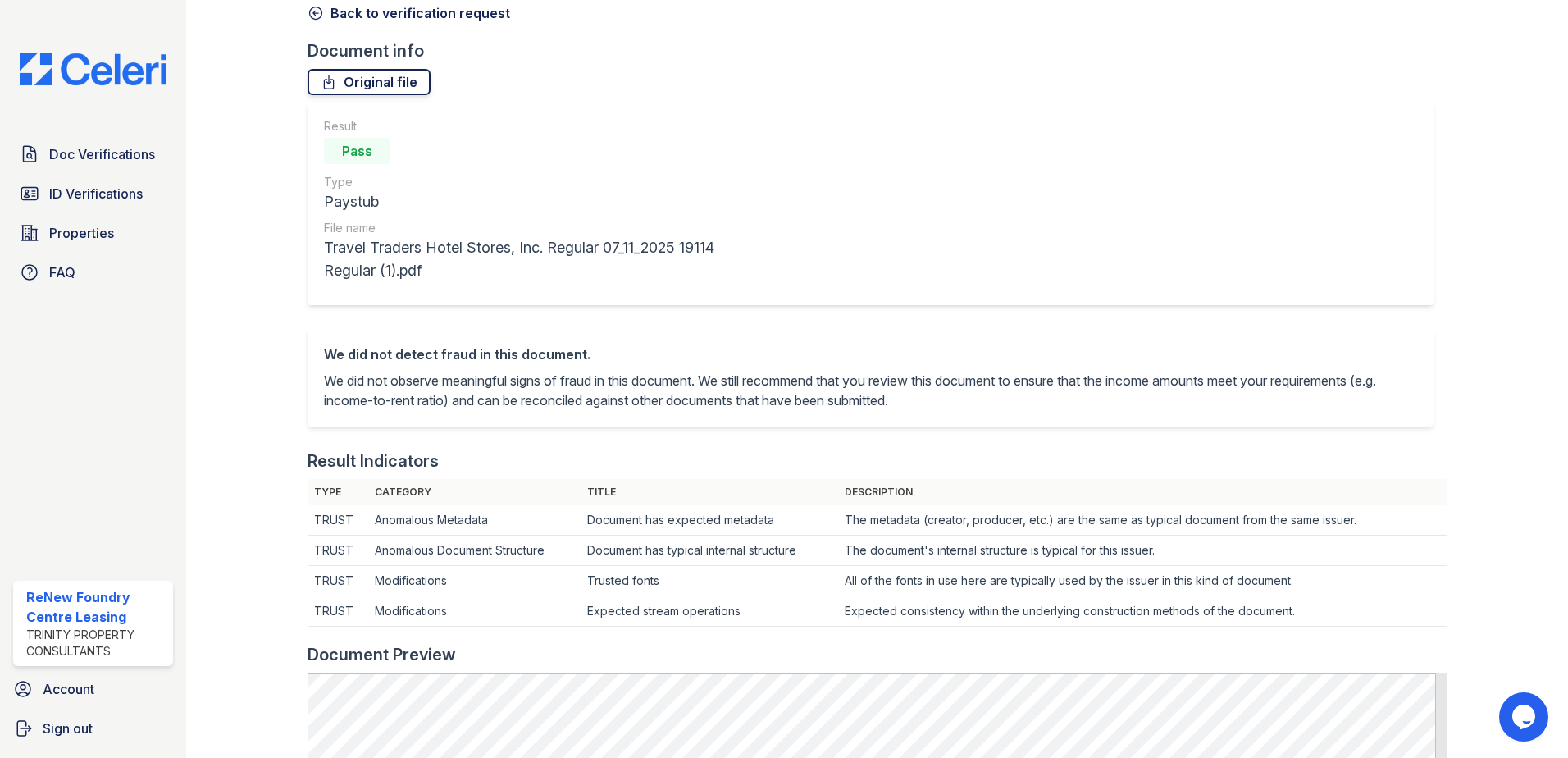
click at [364, 74] on link "Original file" at bounding box center [368, 82] width 123 height 26
click at [311, 11] on icon at bounding box center [315, 13] width 16 height 16
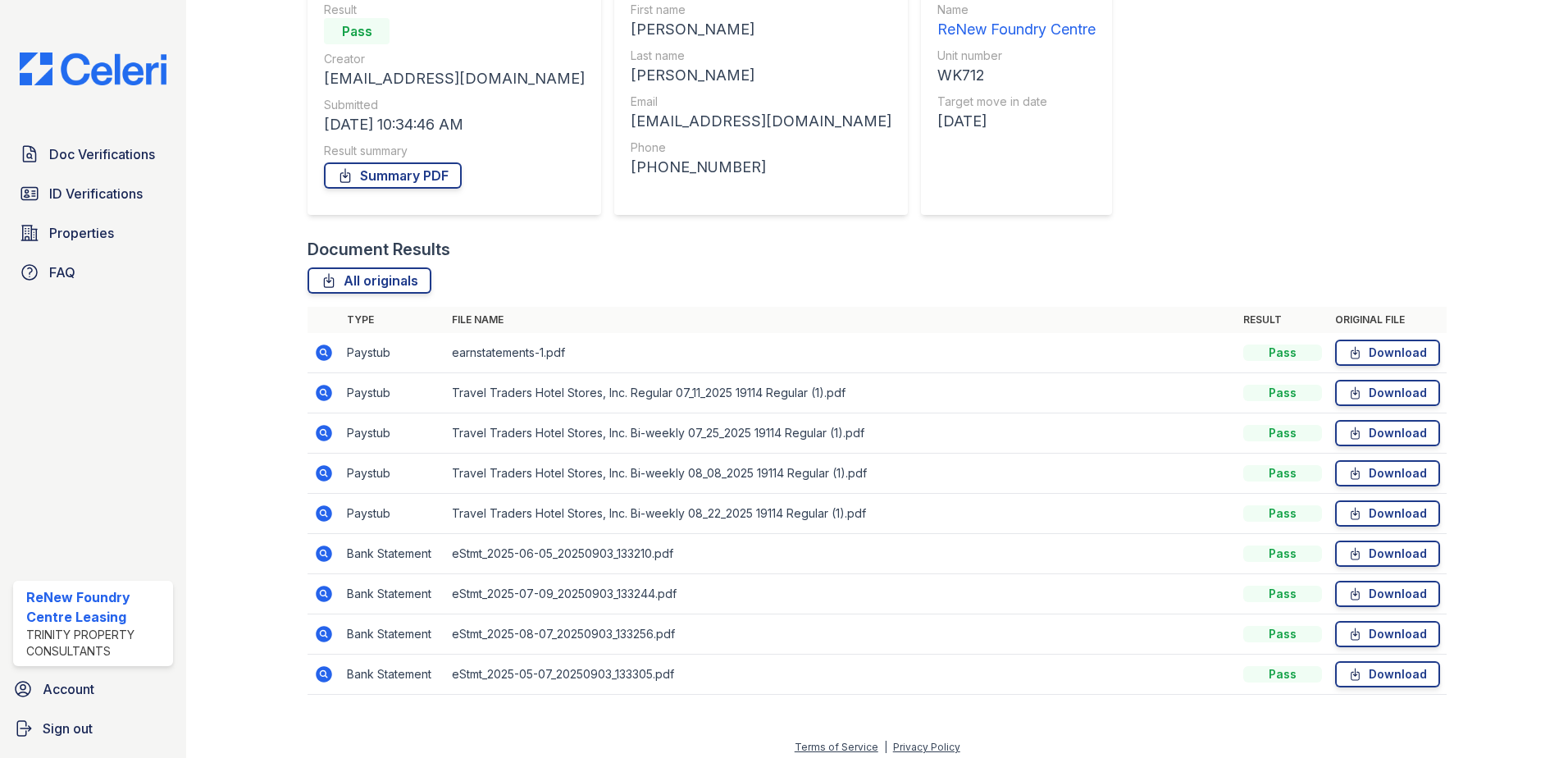
scroll to position [174, 0]
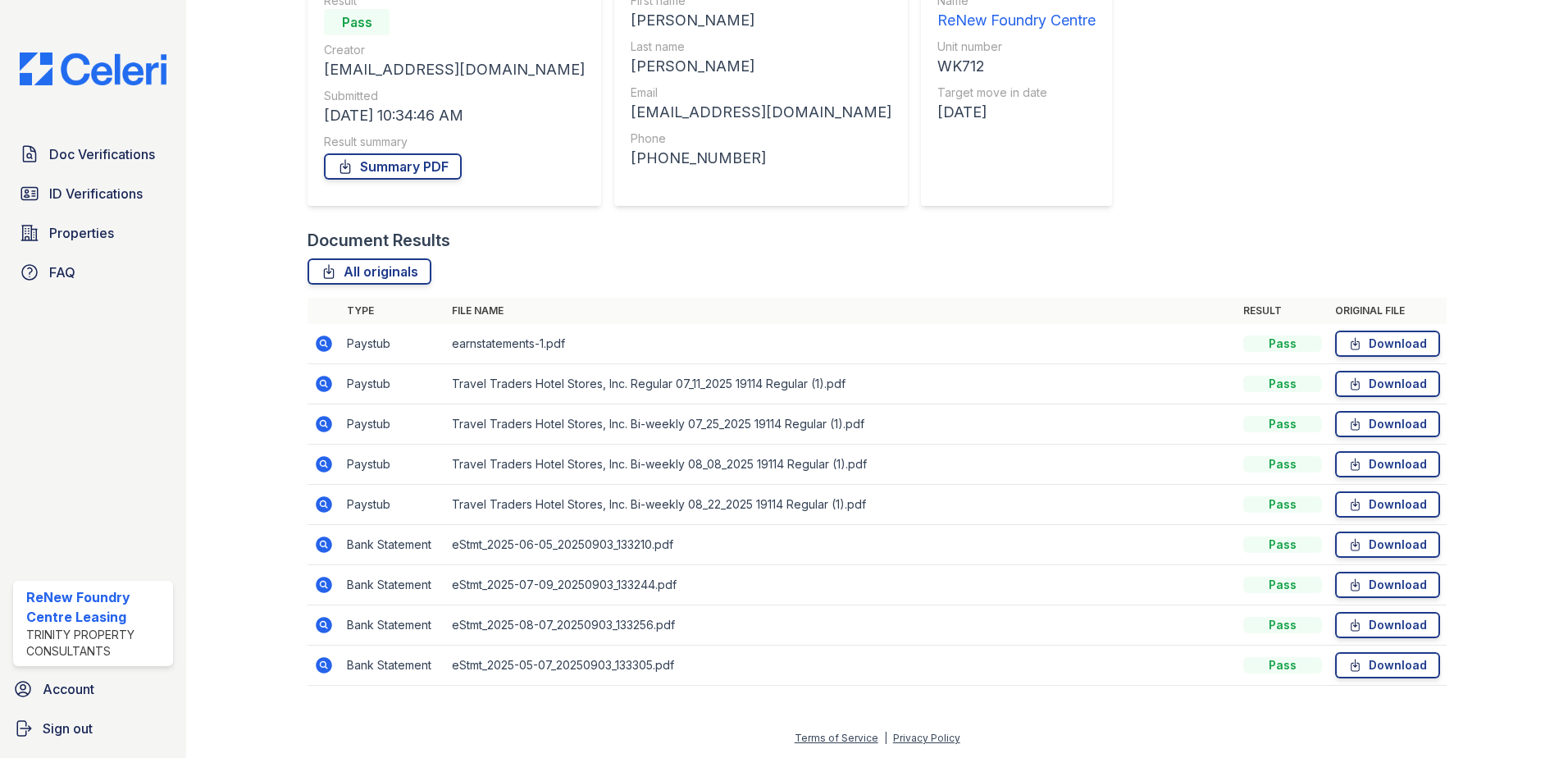
click at [325, 341] on icon at bounding box center [323, 343] width 20 height 20
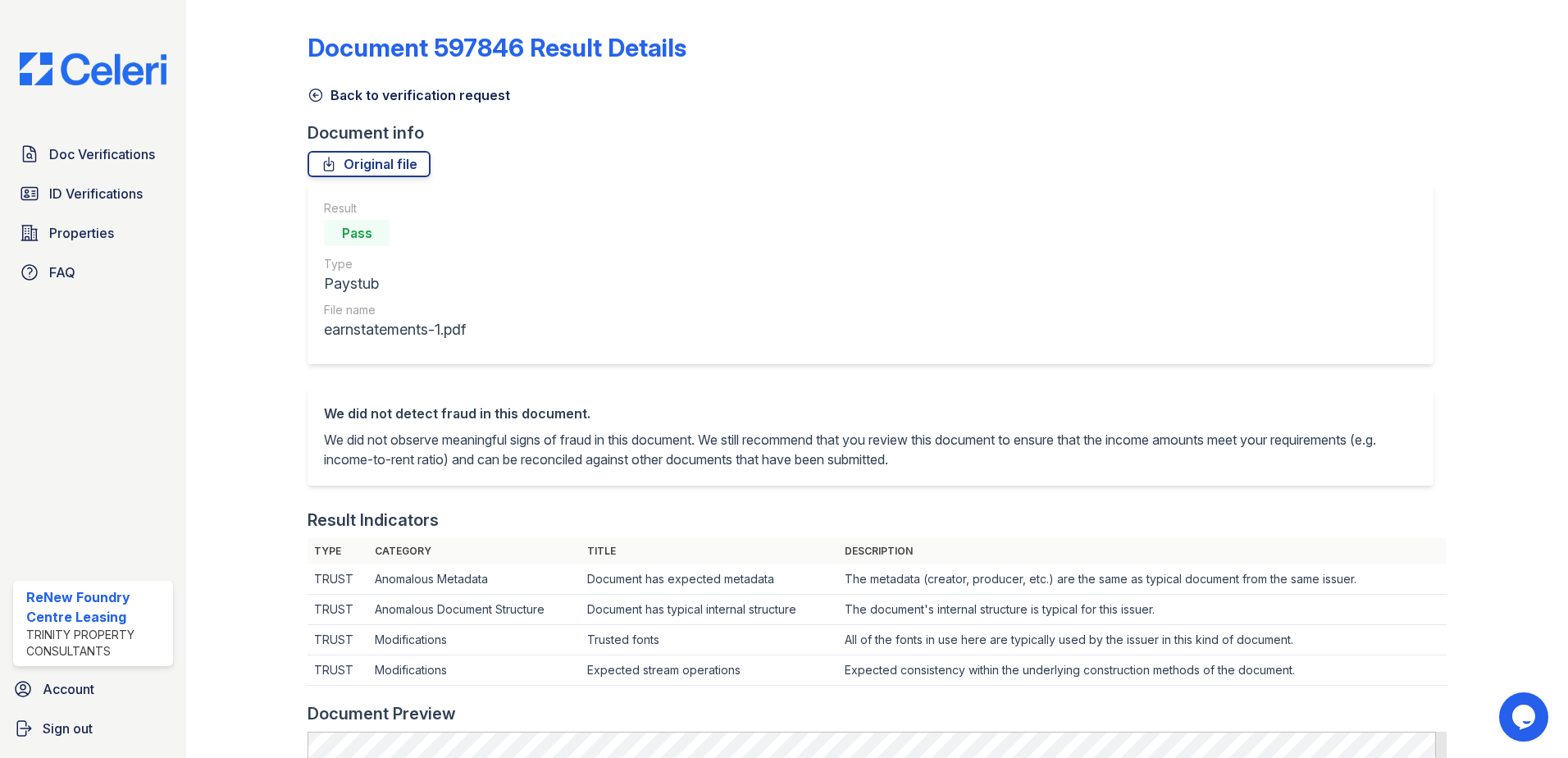
click at [313, 98] on icon at bounding box center [315, 94] width 16 height 16
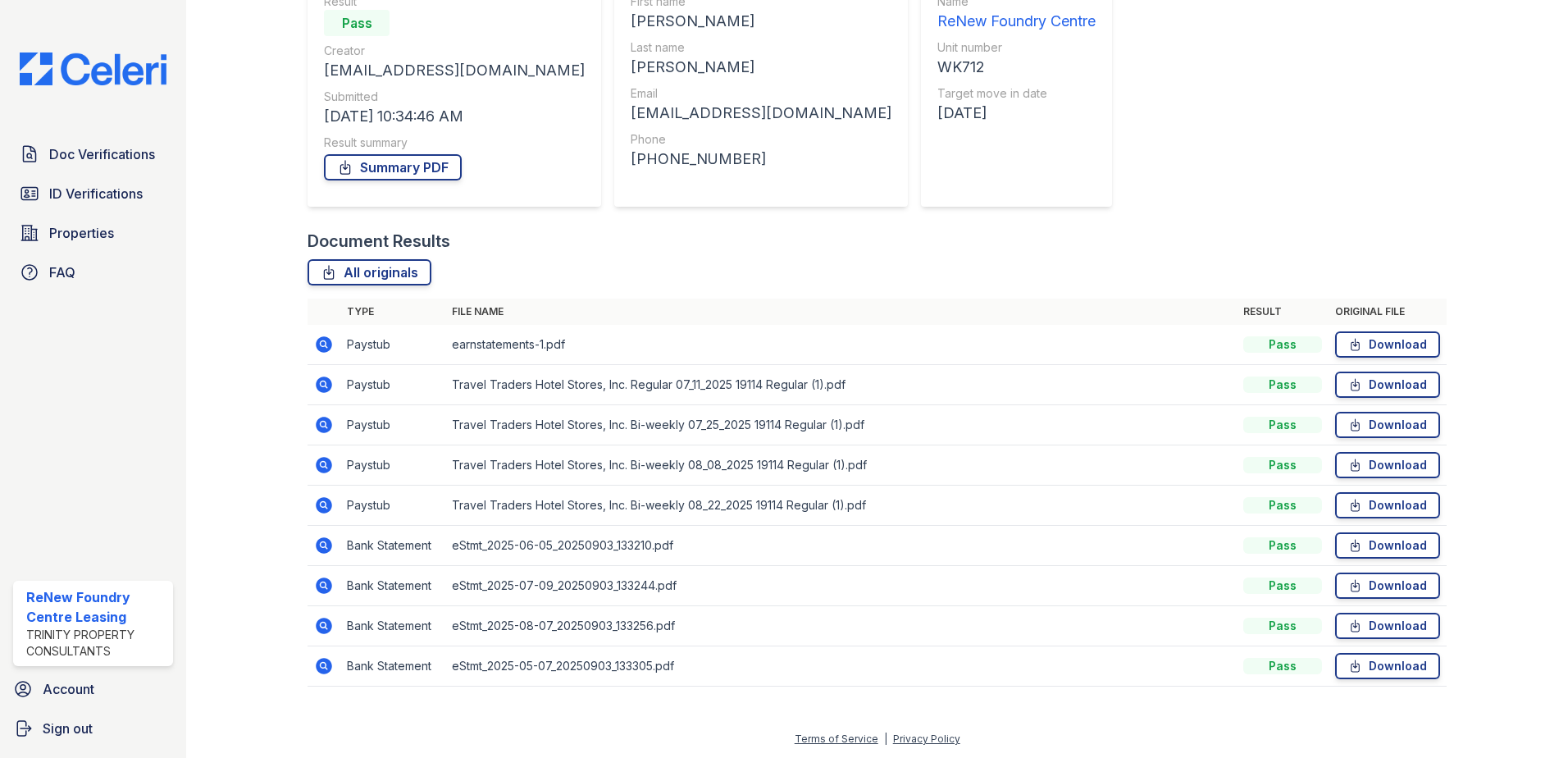
scroll to position [174, 0]
click at [325, 624] on icon at bounding box center [323, 624] width 20 height 20
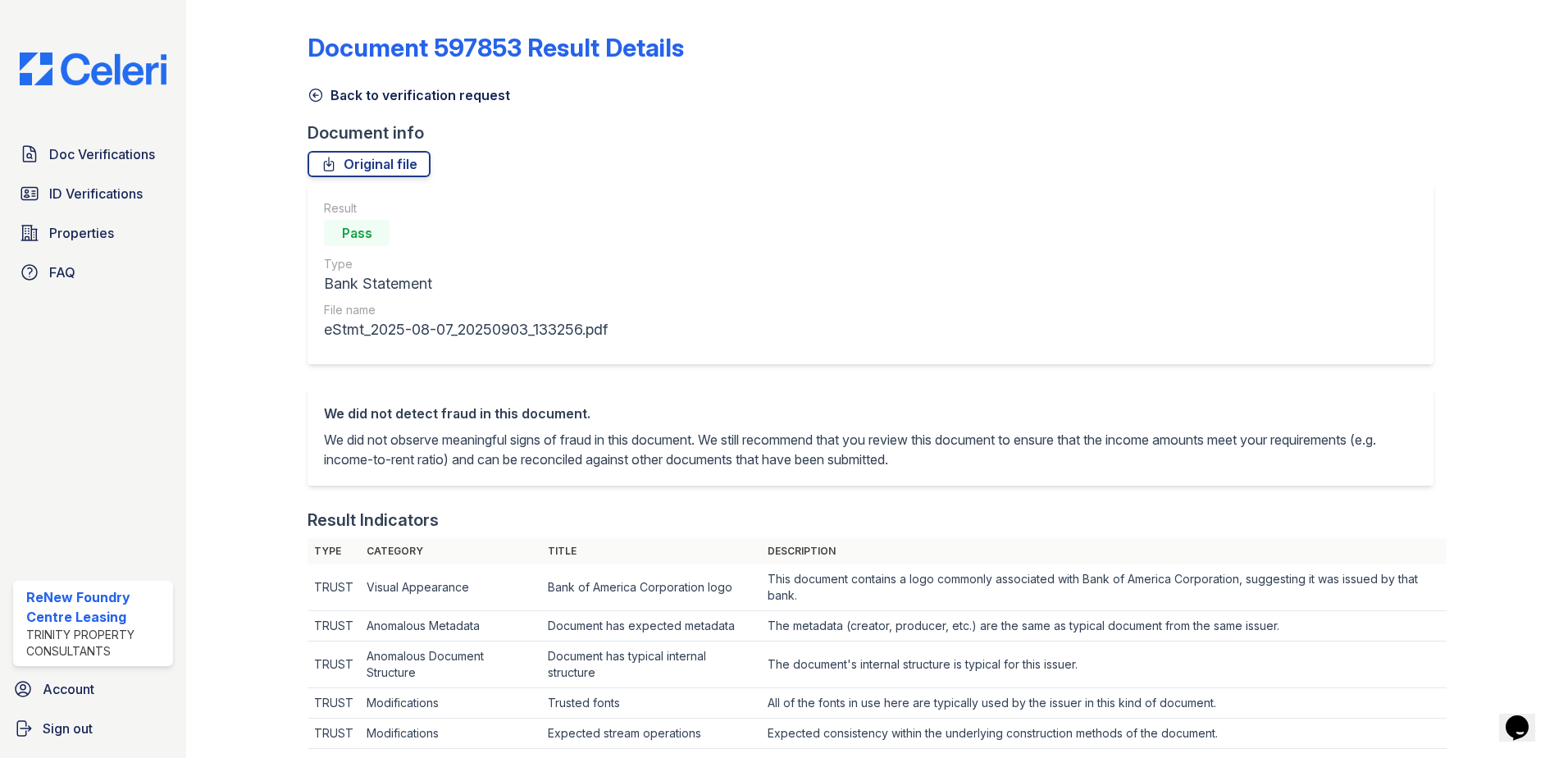
click at [321, 85] on link "Back to verification request" at bounding box center [408, 94] width 202 height 20
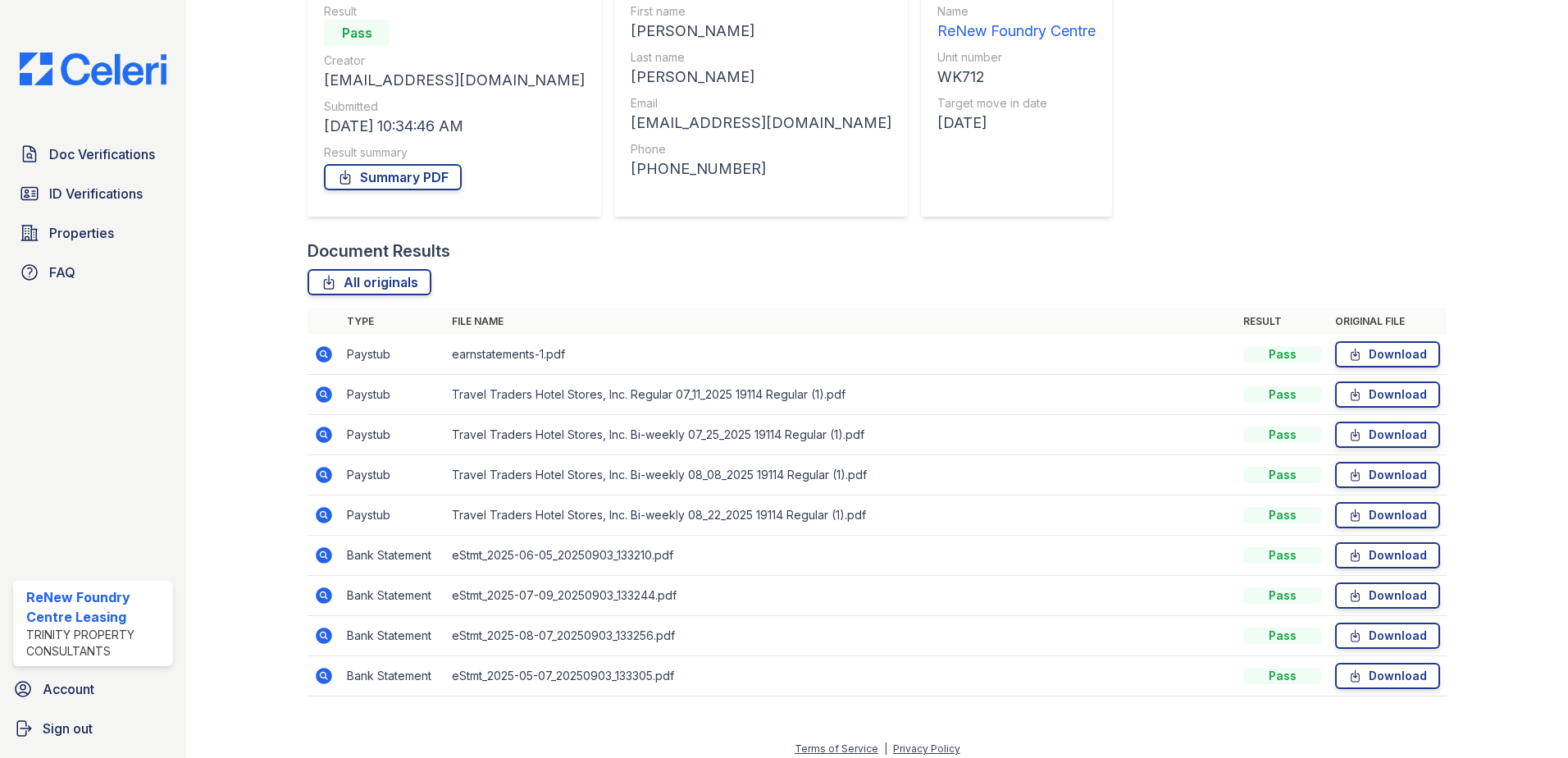
scroll to position [174, 0]
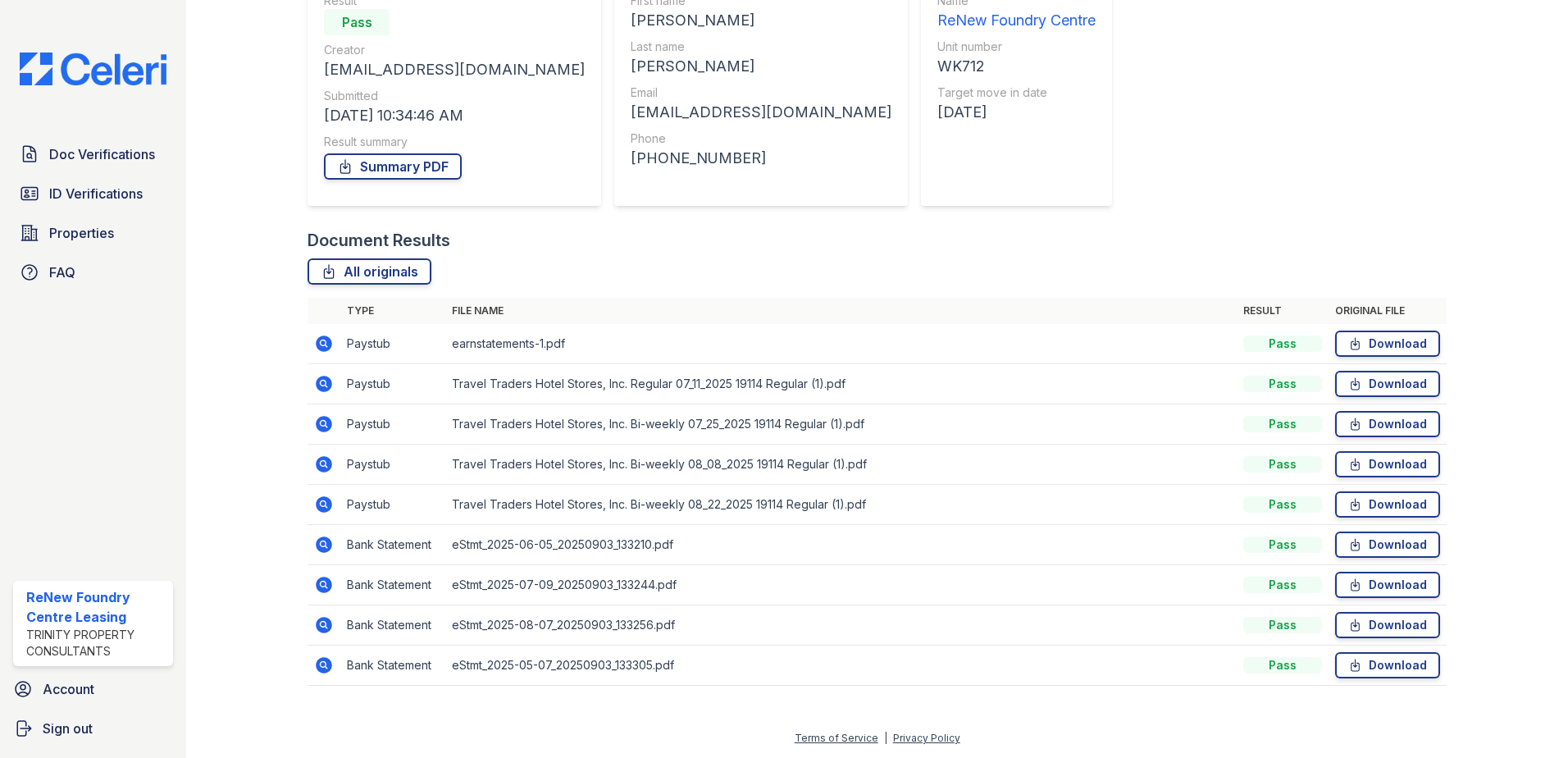
click at [326, 588] on icon at bounding box center [323, 584] width 16 height 16
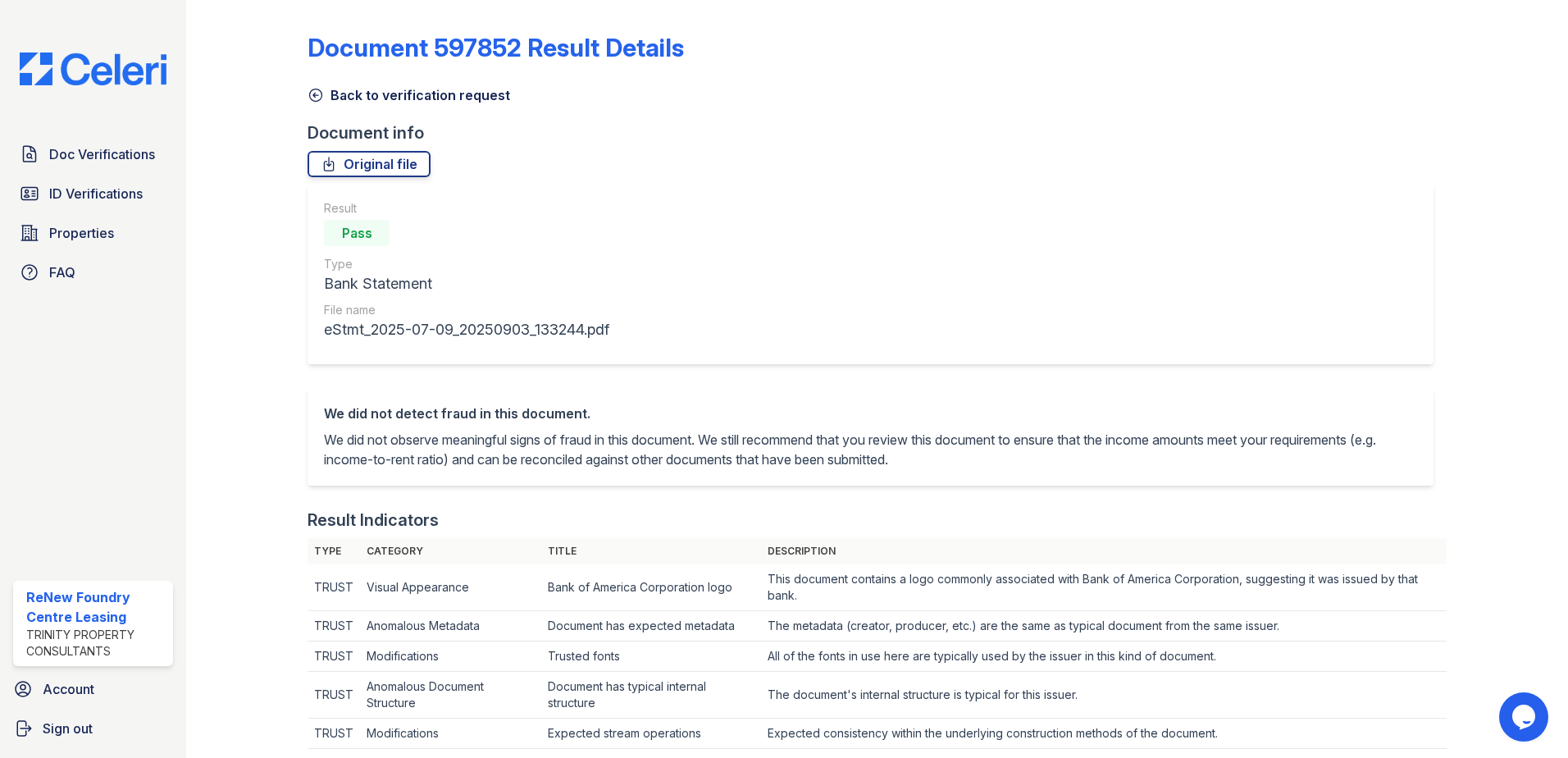
click at [311, 100] on icon at bounding box center [316, 95] width 12 height 12
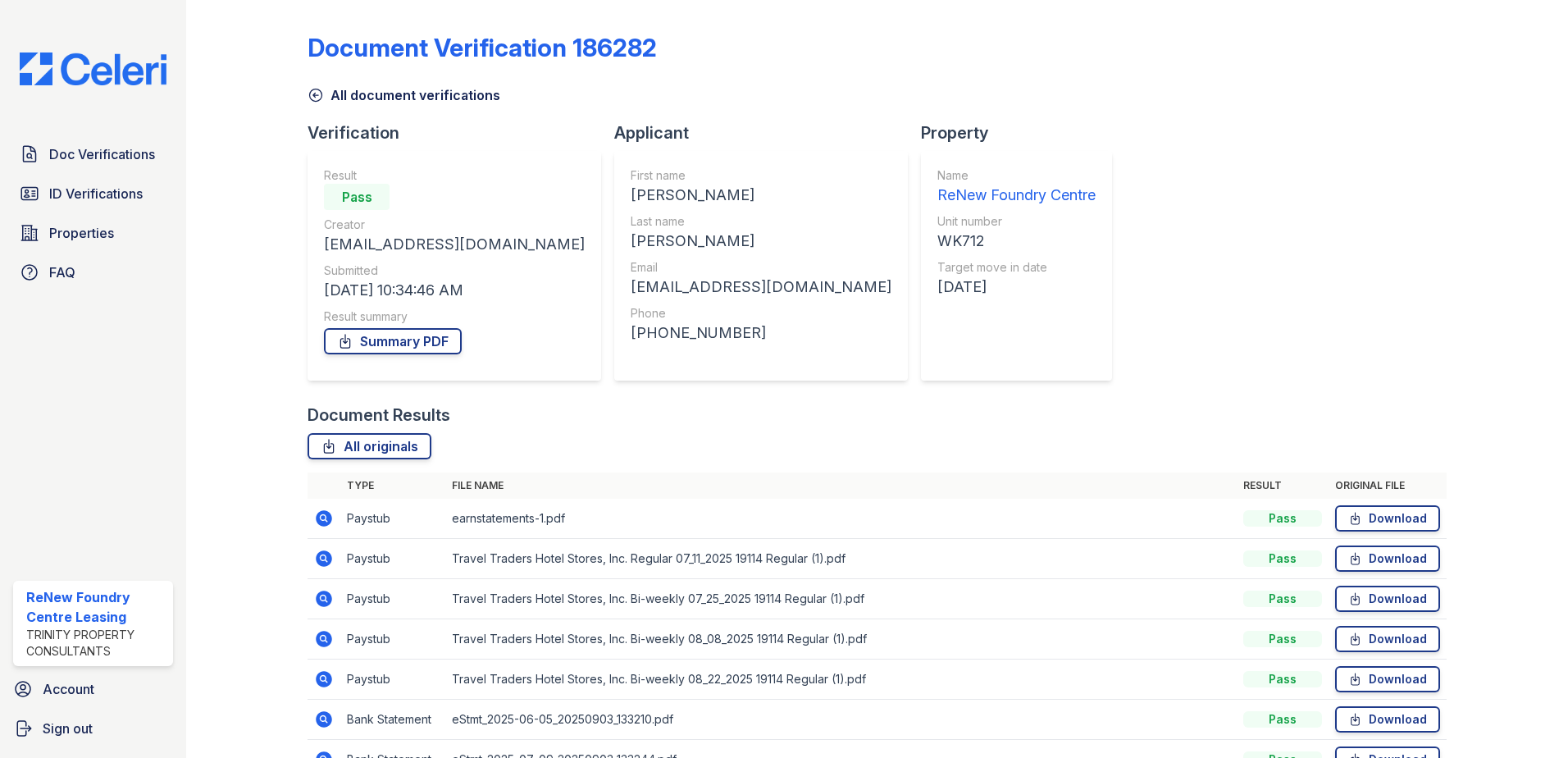
scroll to position [82, 0]
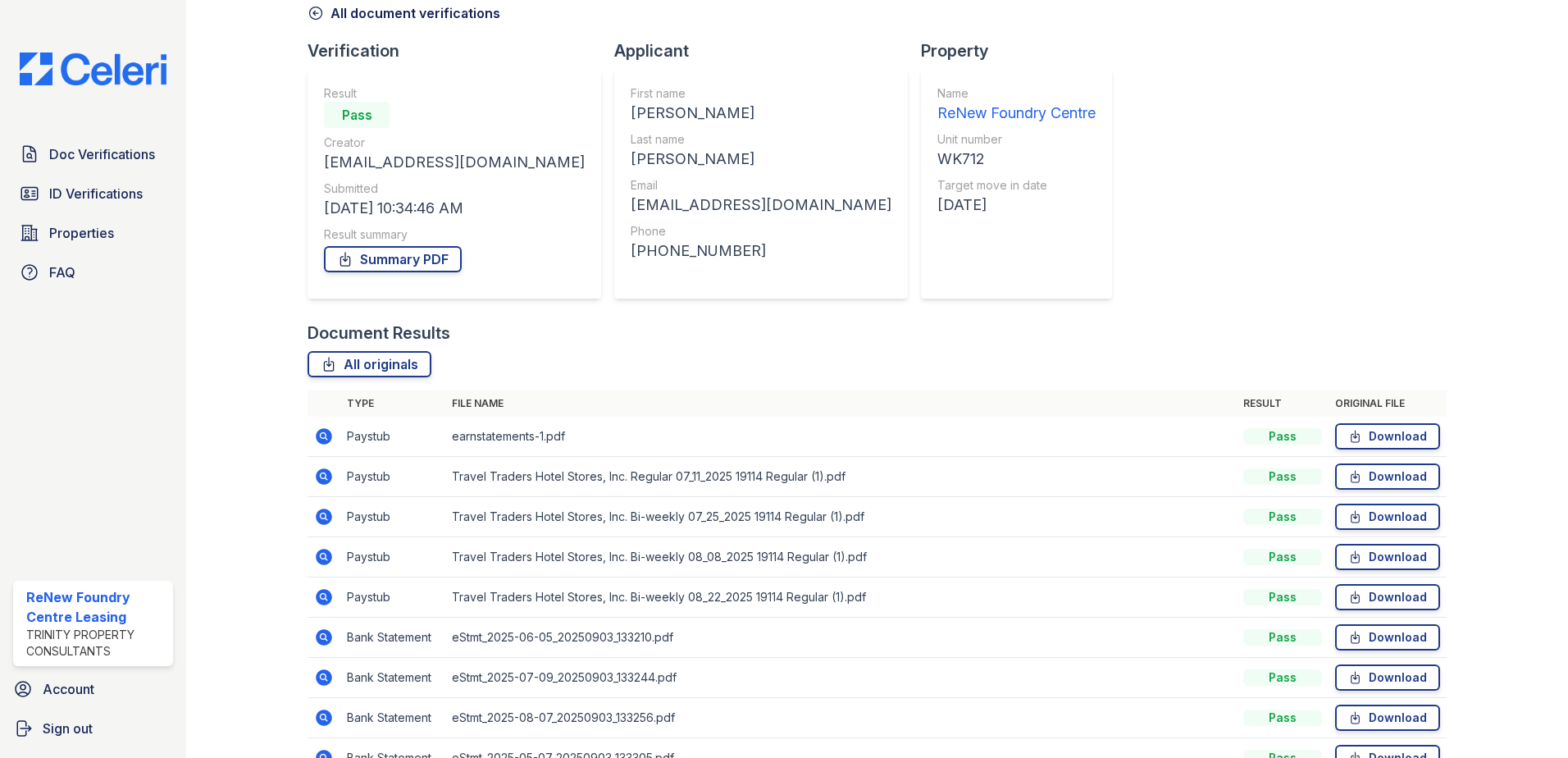
click at [325, 436] on icon at bounding box center [323, 436] width 20 height 20
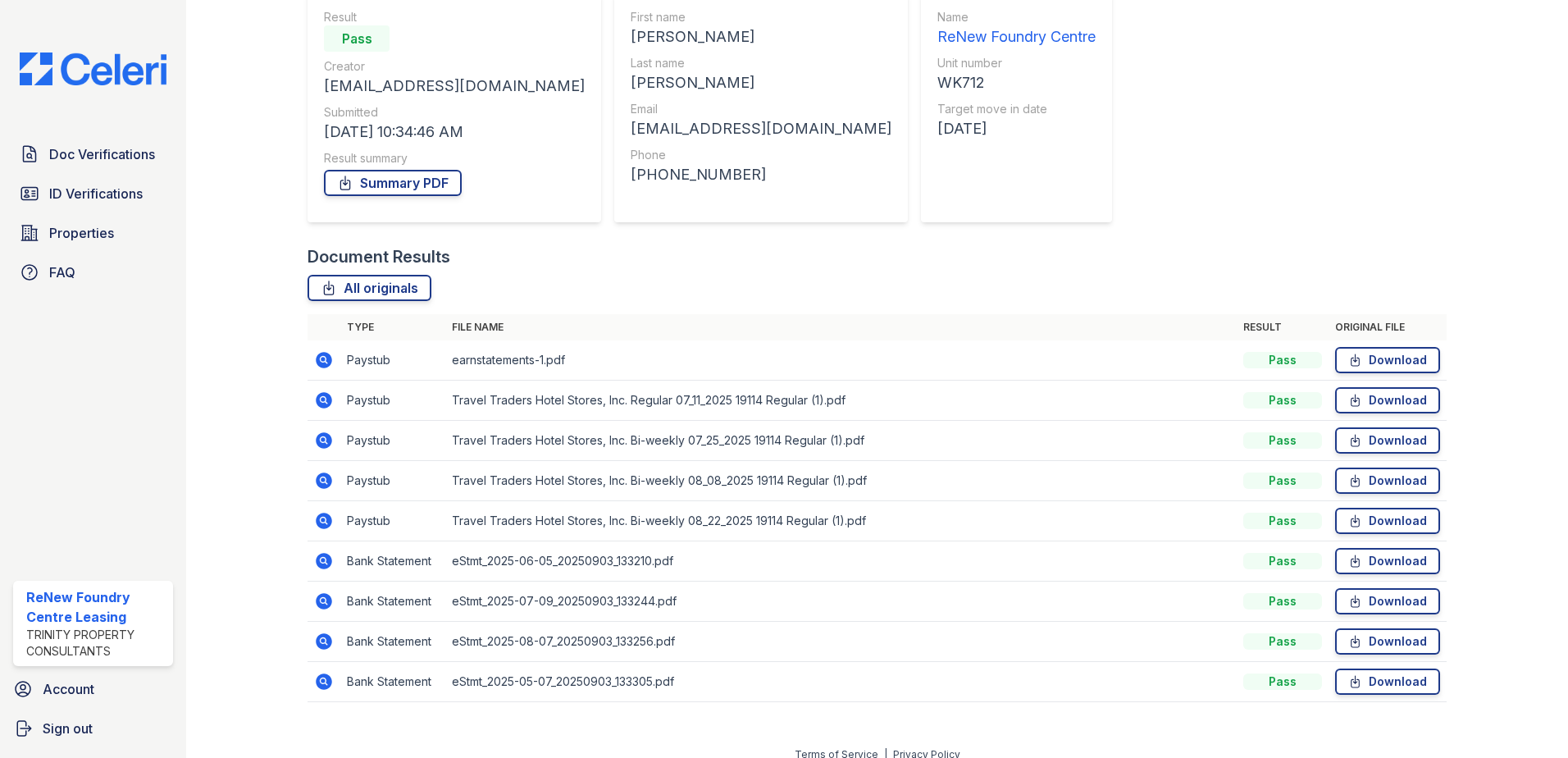
scroll to position [174, 0]
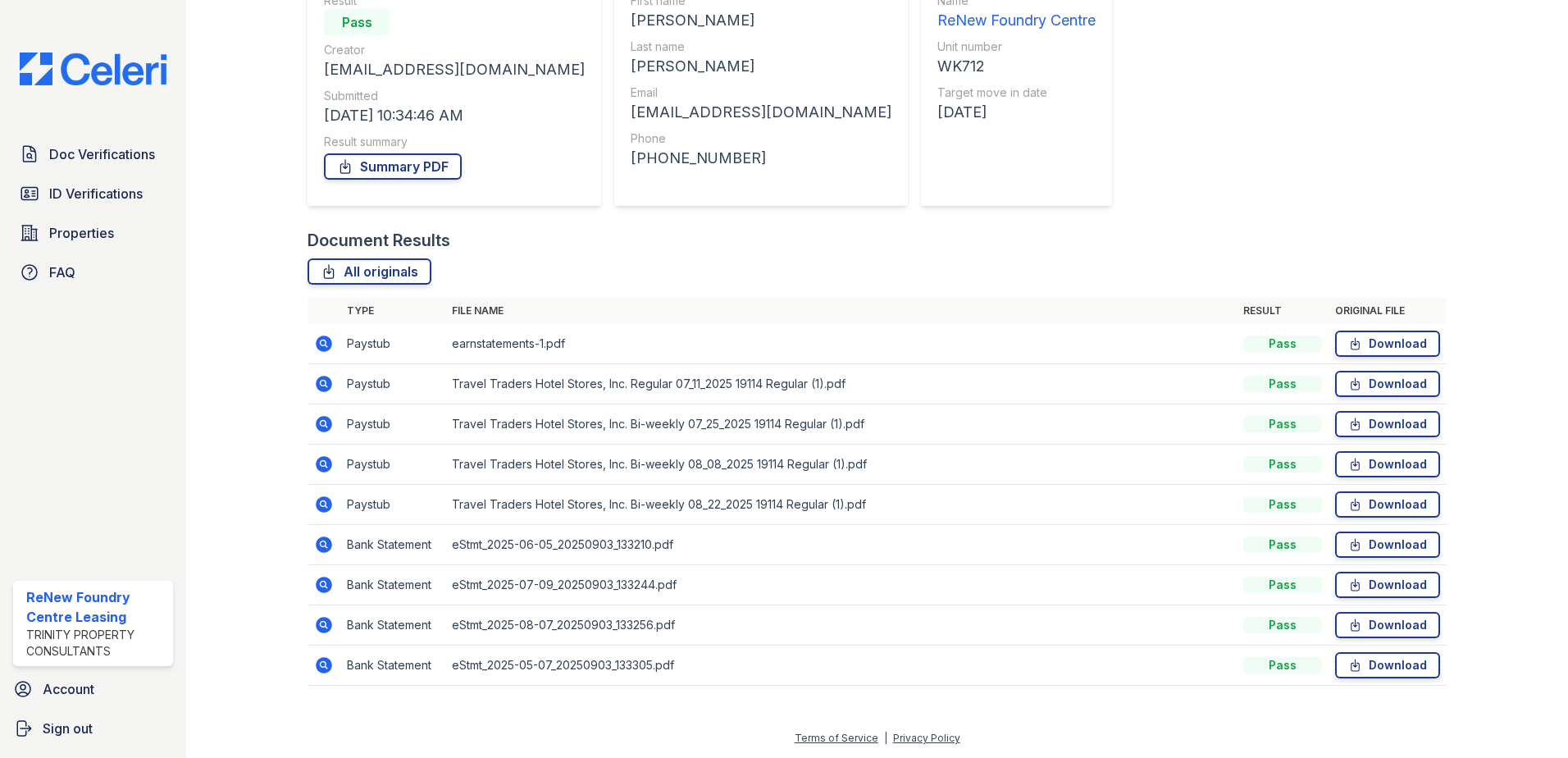
click at [319, 427] on icon at bounding box center [323, 424] width 16 height 16
click at [322, 421] on icon at bounding box center [322, 423] width 4 height 4
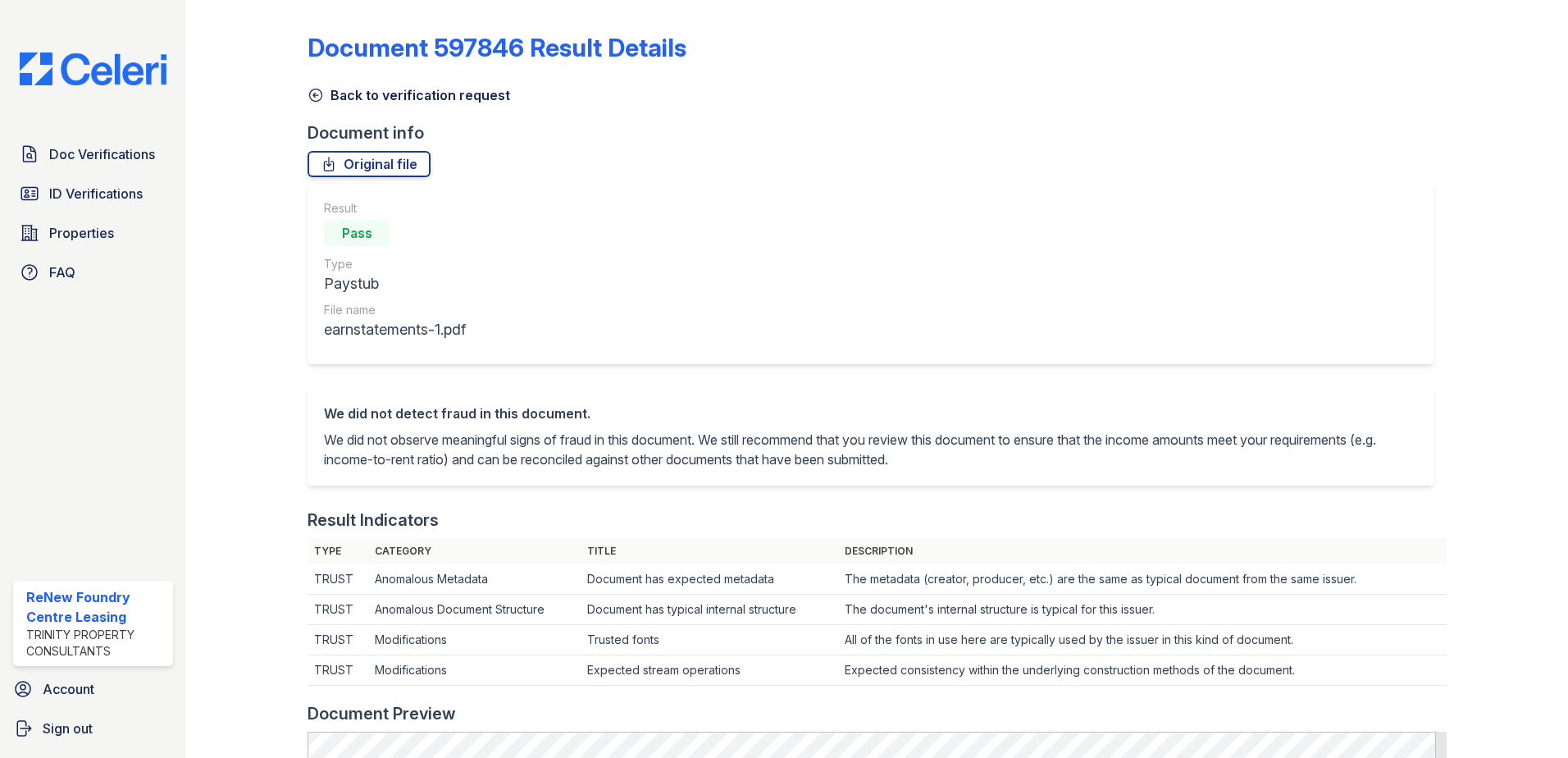
click at [324, 95] on link "Back to verification request" at bounding box center [408, 94] width 202 height 20
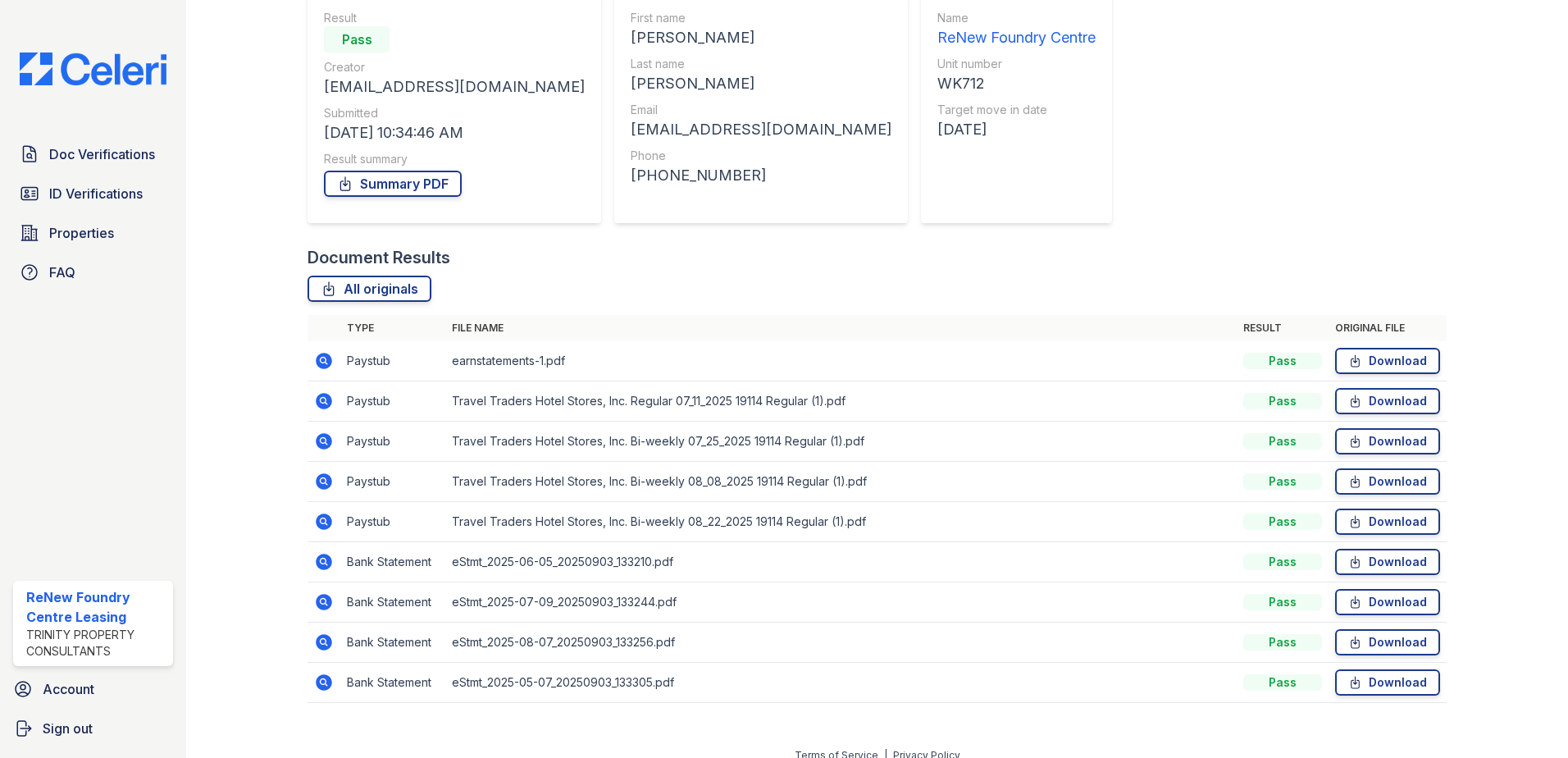
scroll to position [164, 0]
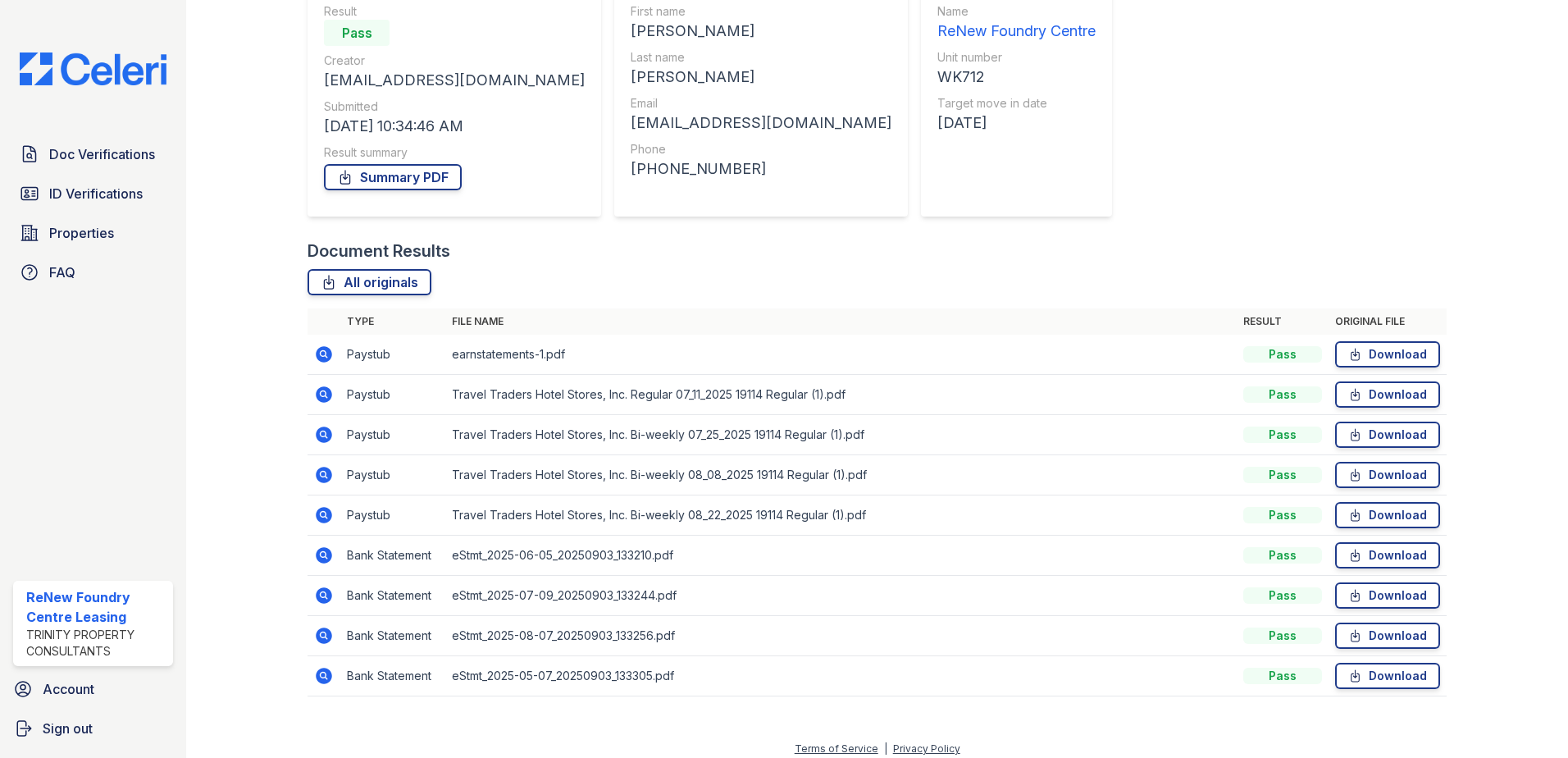
click at [322, 400] on icon at bounding box center [323, 394] width 16 height 16
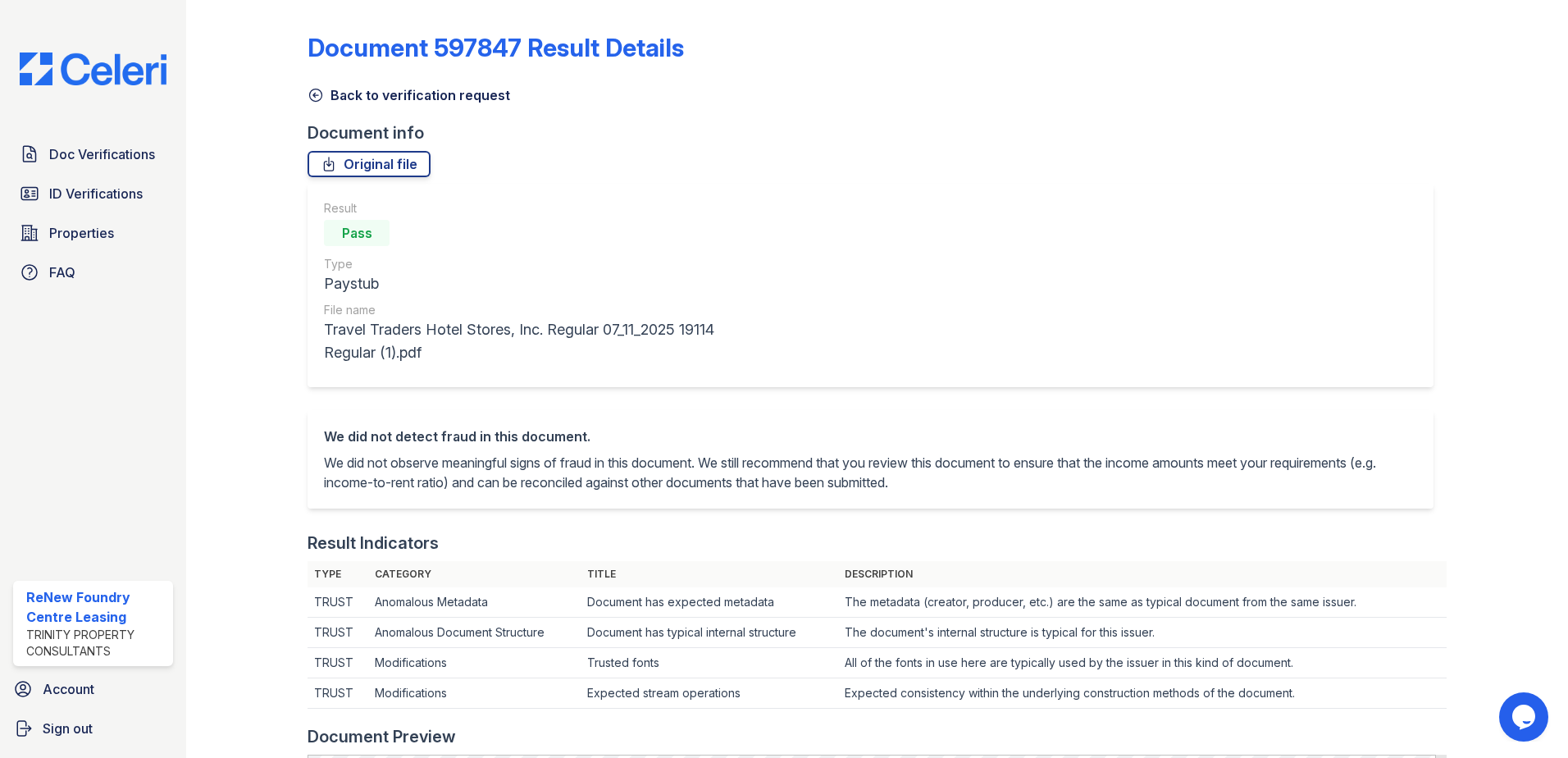
click at [316, 94] on icon at bounding box center [315, 94] width 16 height 16
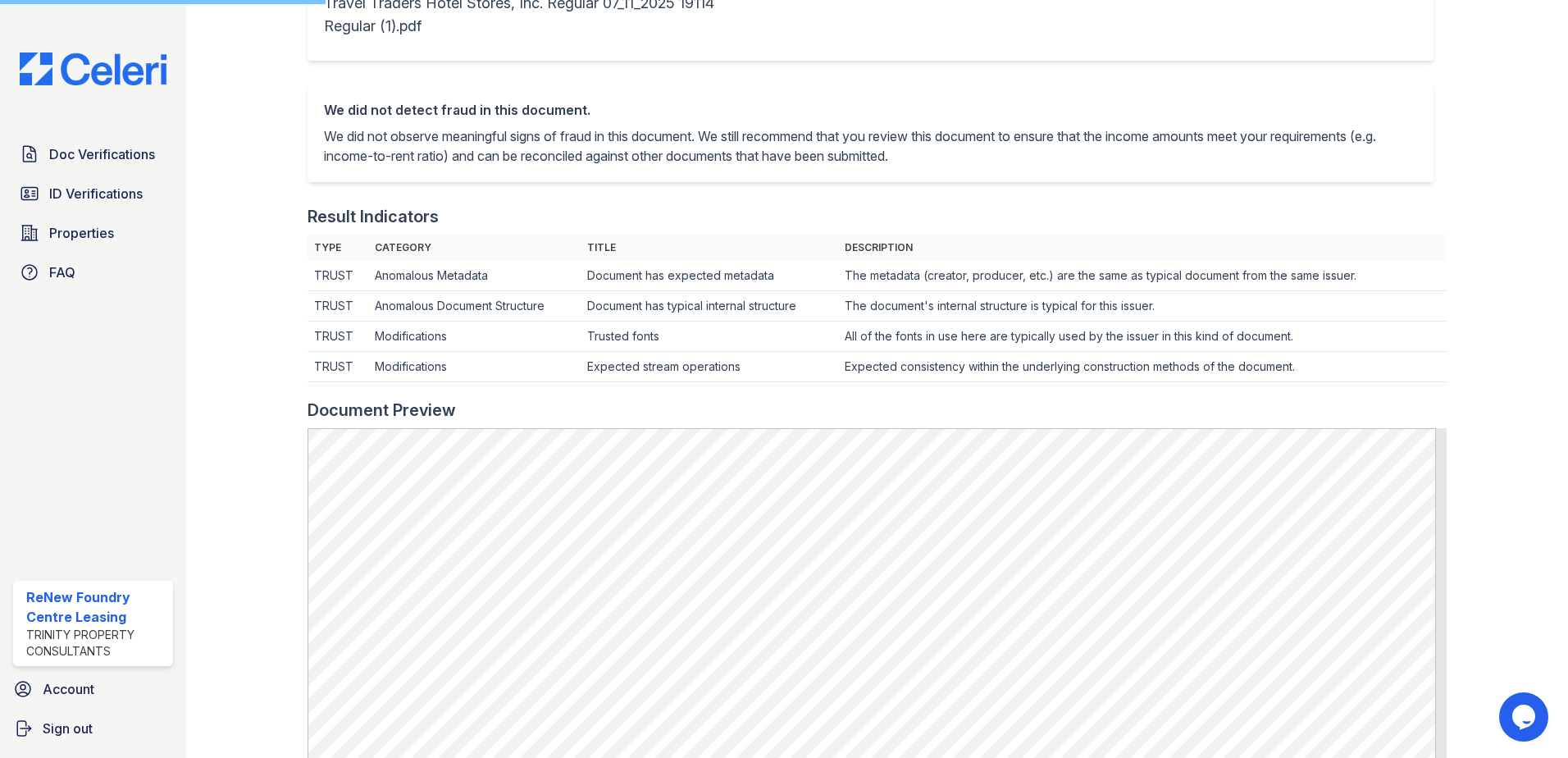
scroll to position [82, 0]
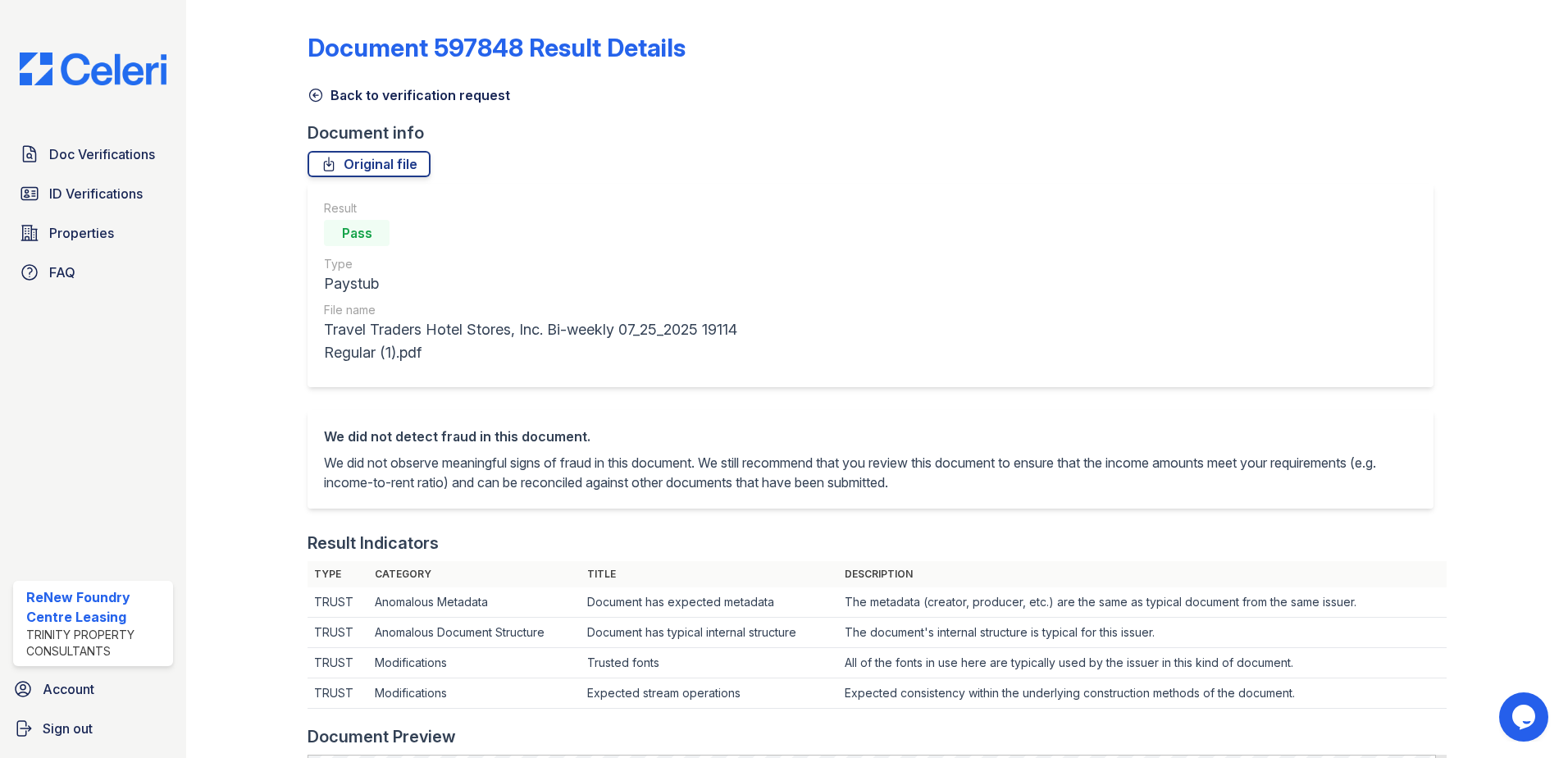
click at [313, 93] on icon at bounding box center [315, 94] width 16 height 16
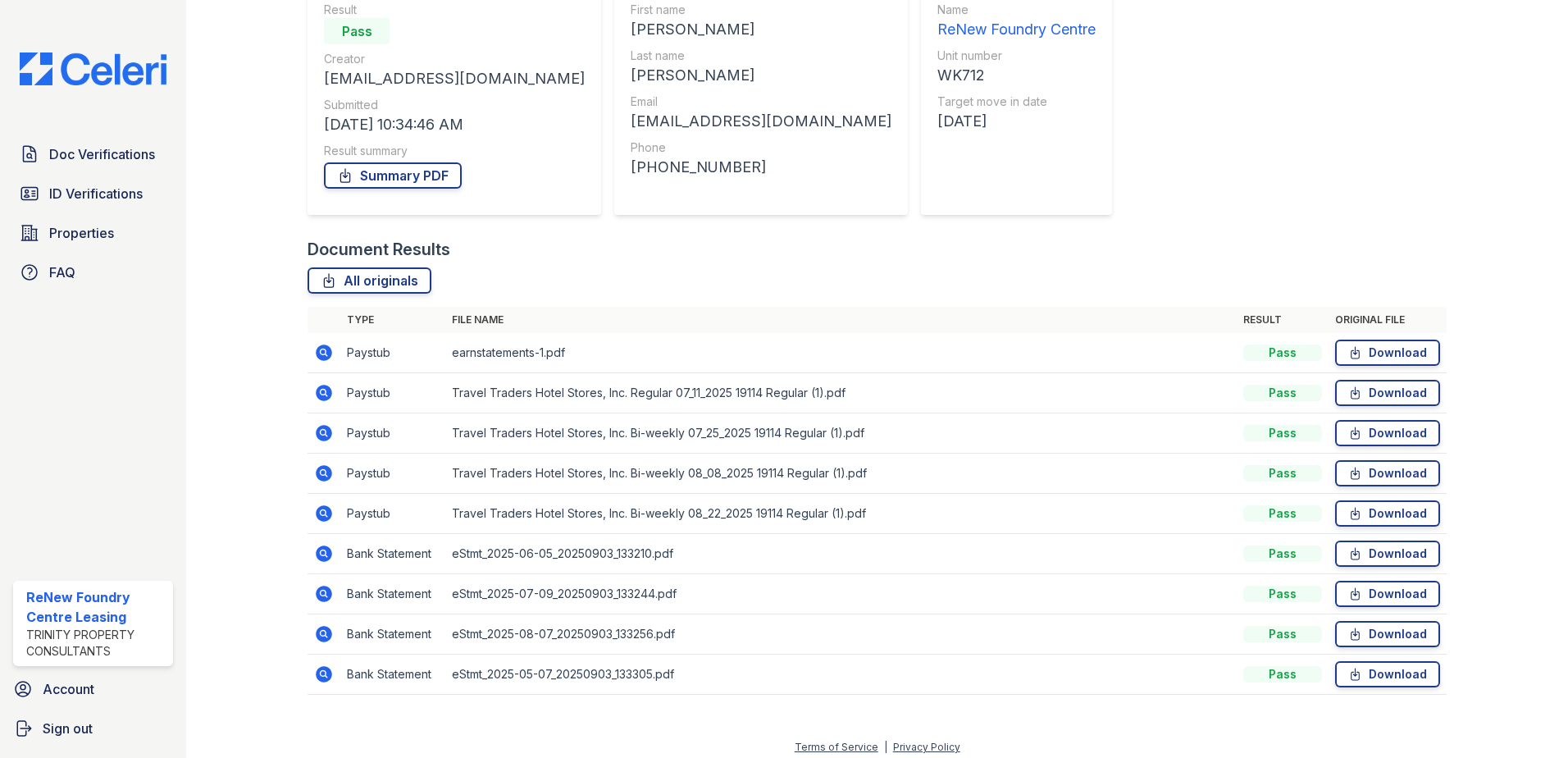
scroll to position [174, 0]
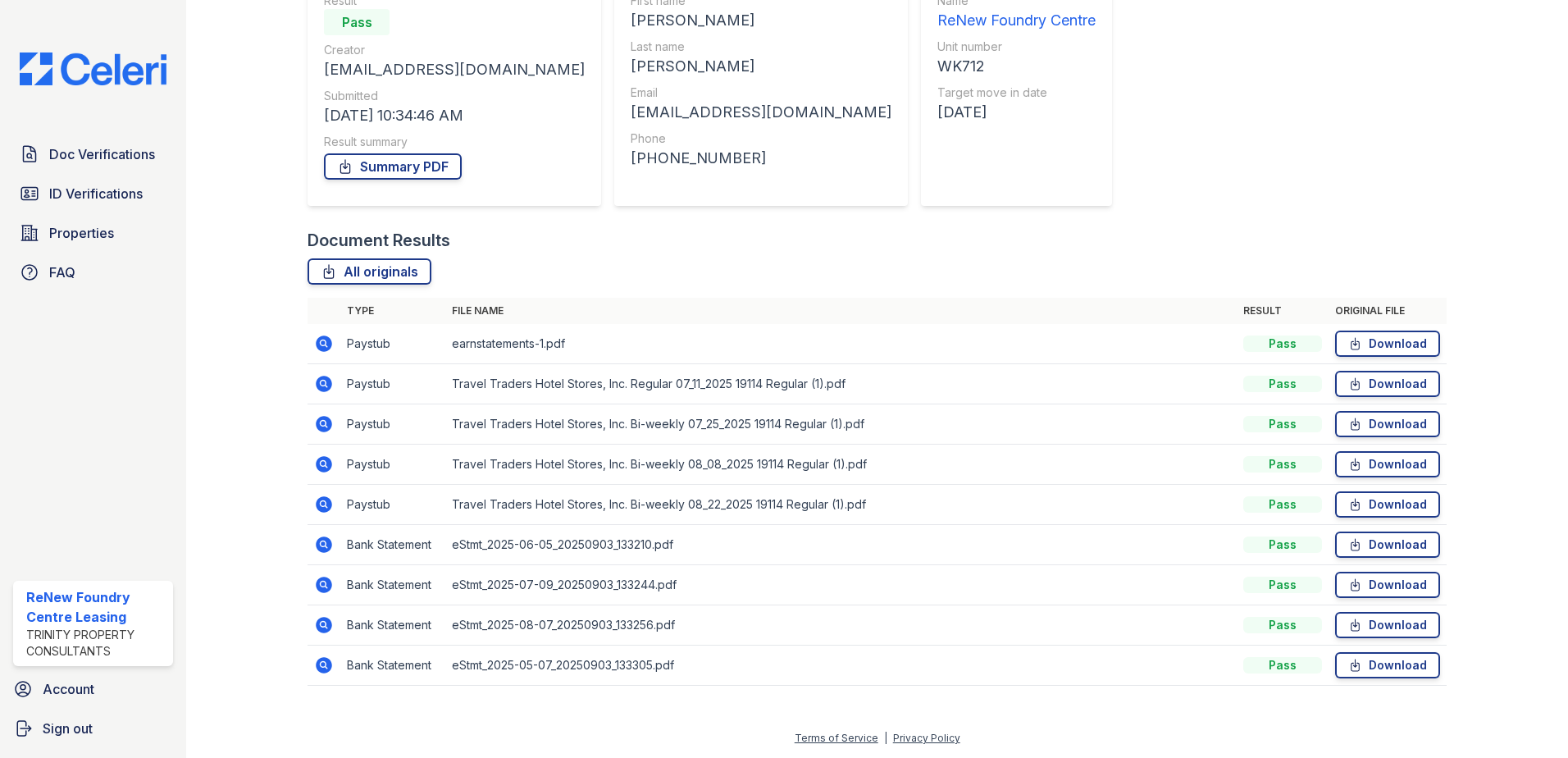
click at [323, 460] on icon at bounding box center [323, 464] width 20 height 20
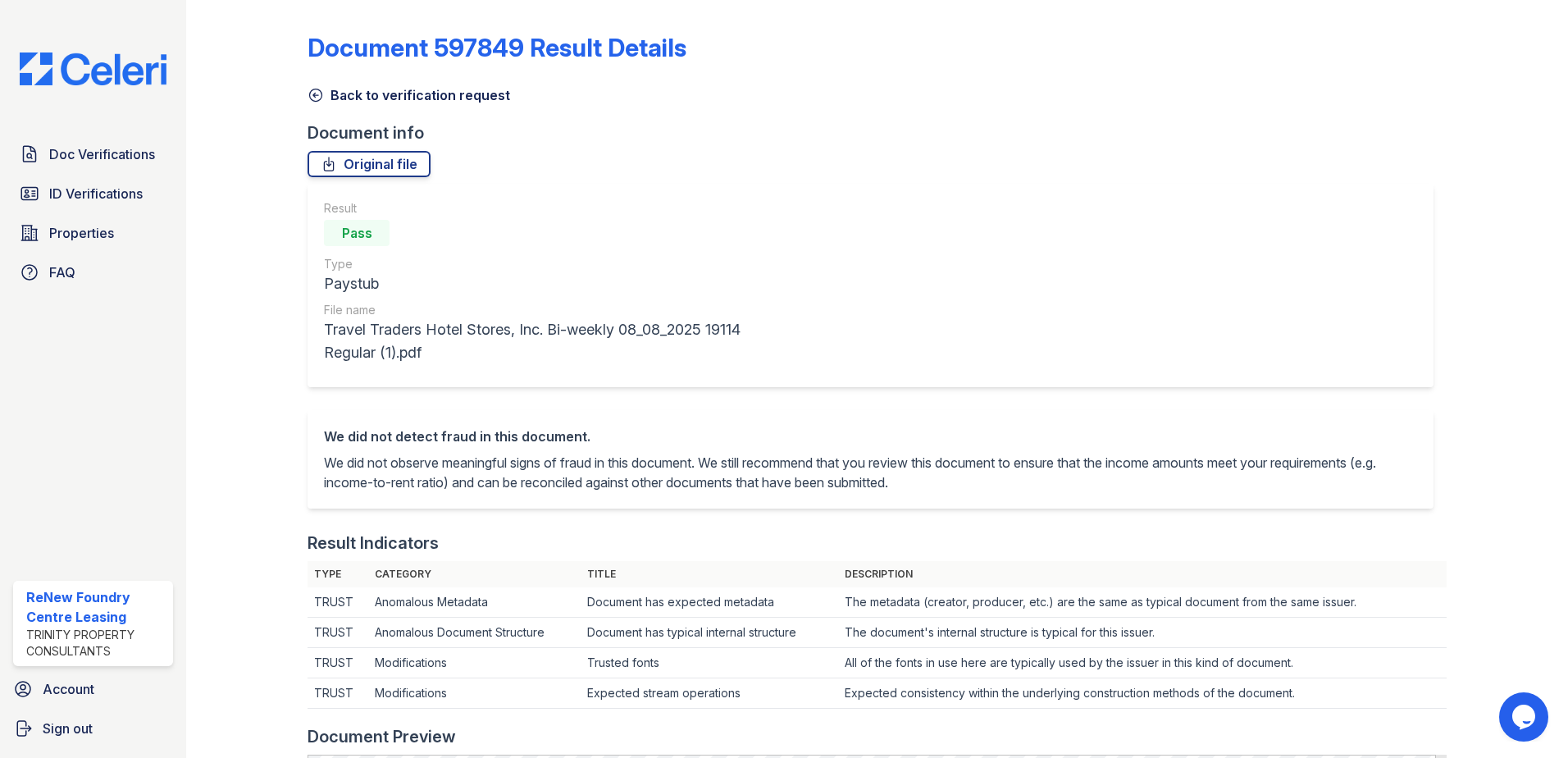
click at [311, 97] on icon at bounding box center [315, 94] width 16 height 16
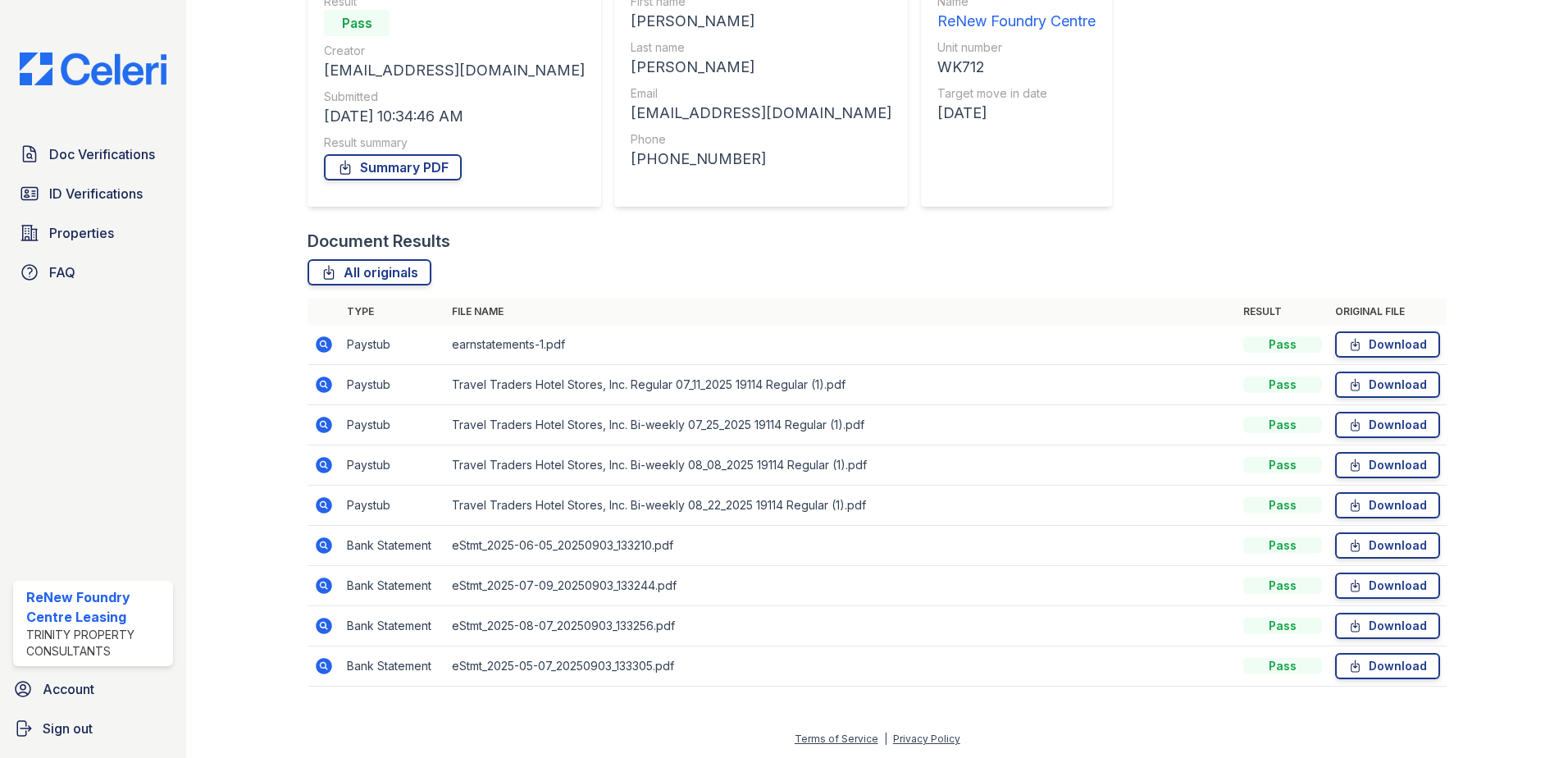
scroll to position [174, 0]
click at [320, 510] on icon at bounding box center [323, 504] width 16 height 16
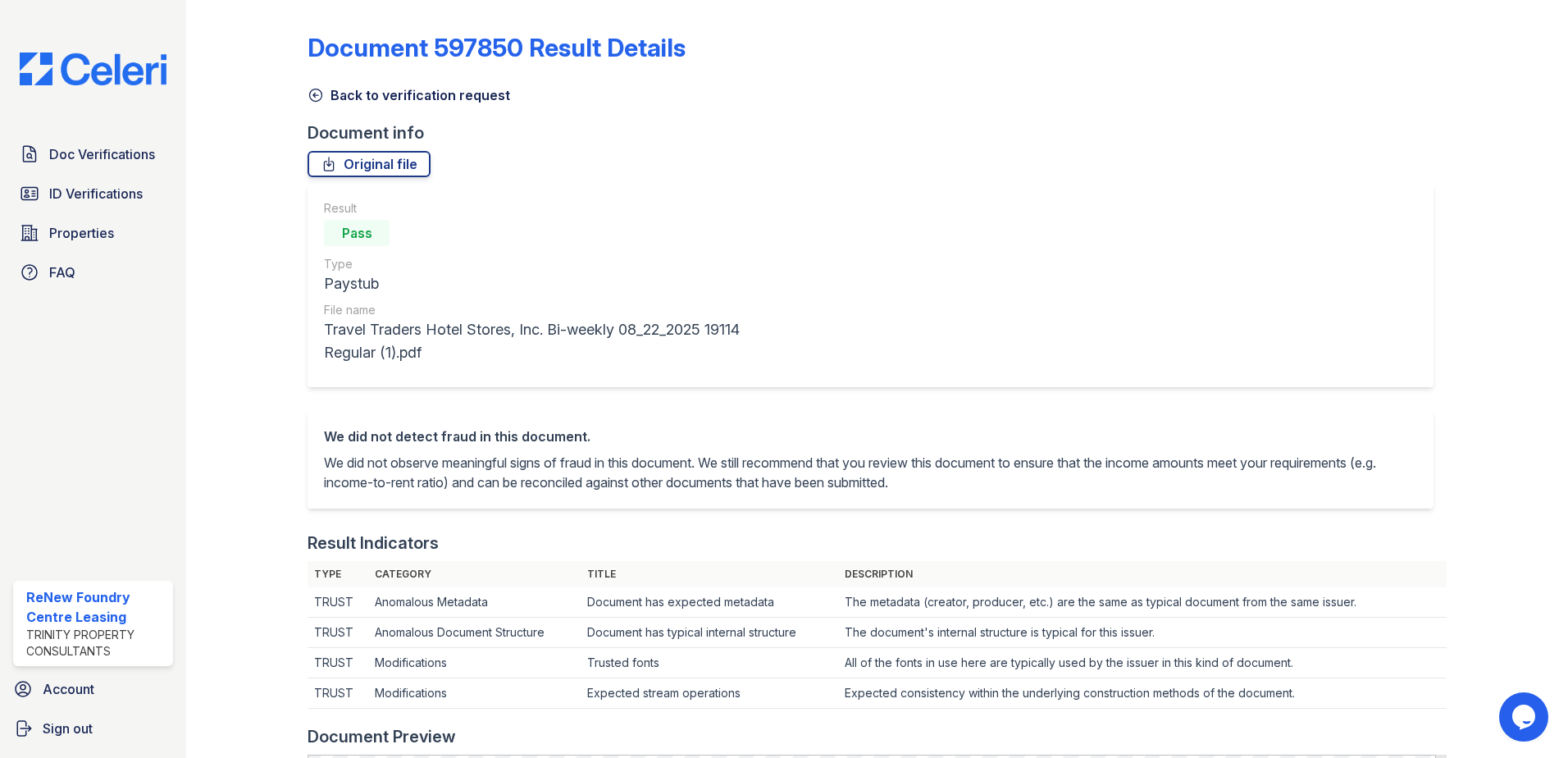
click at [313, 92] on icon at bounding box center [315, 94] width 16 height 16
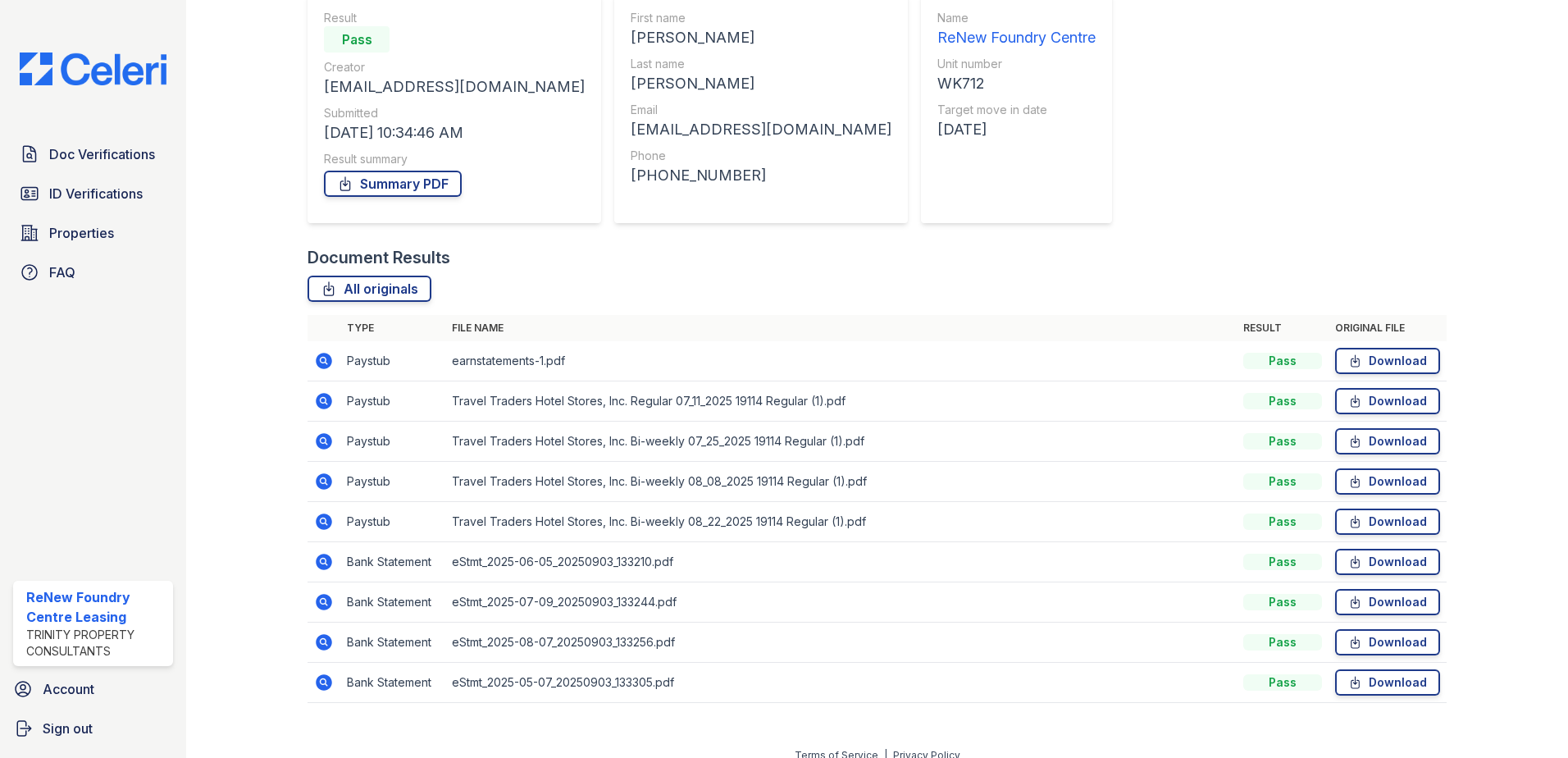
scroll to position [164, 0]
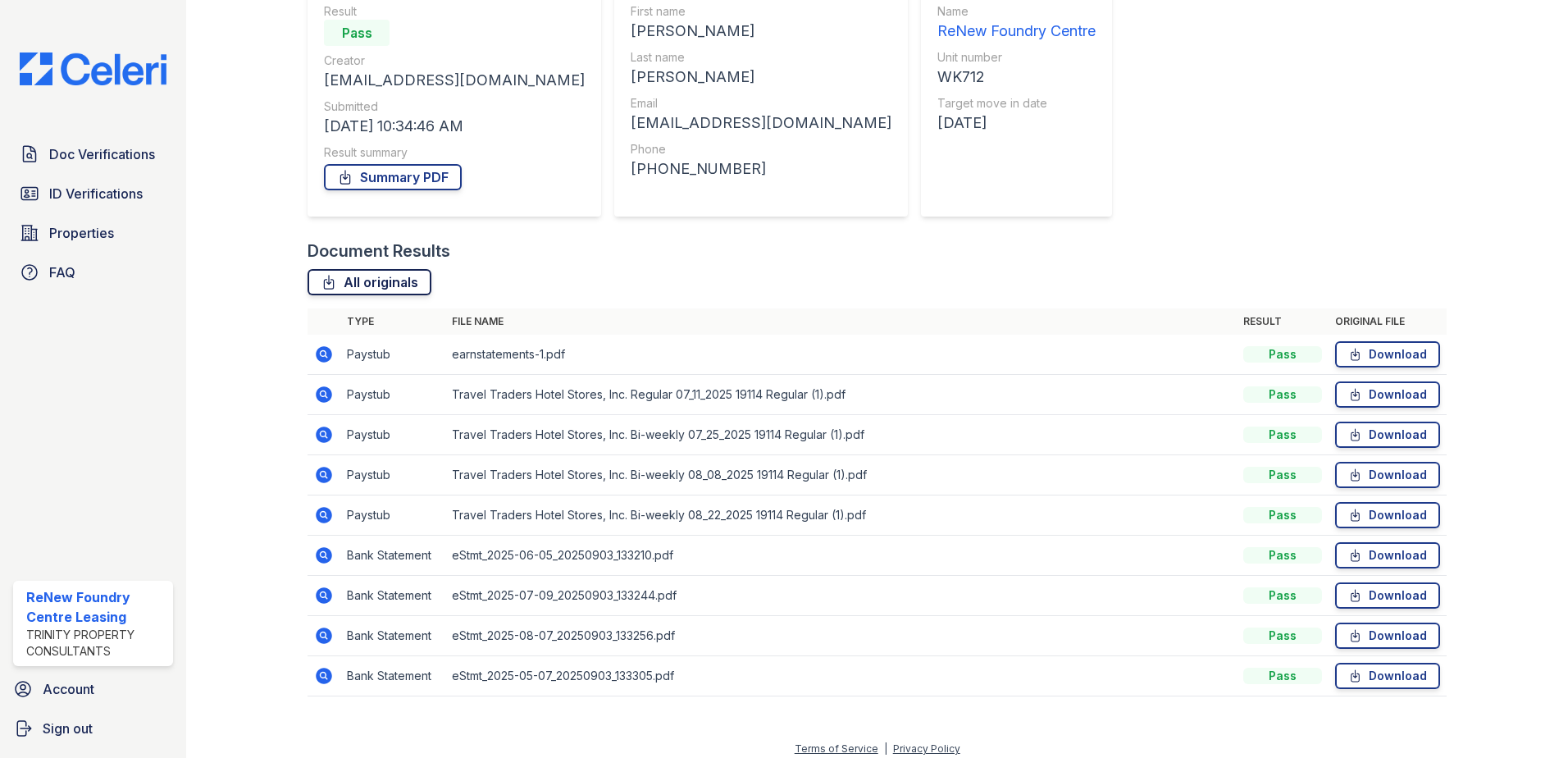
click at [382, 279] on link "All originals" at bounding box center [369, 282] width 124 height 26
click at [399, 285] on link "All originals" at bounding box center [369, 282] width 124 height 26
